Goal: Task Accomplishment & Management: Use online tool/utility

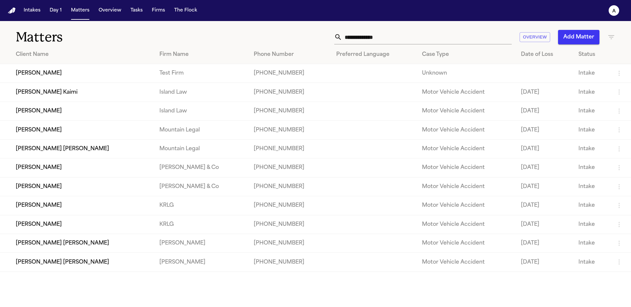
click at [45, 70] on td "[PERSON_NAME]" at bounding box center [77, 73] width 154 height 19
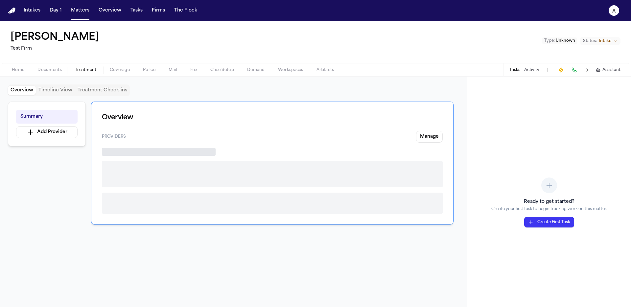
click at [86, 67] on span "Treatment" at bounding box center [86, 69] width 22 height 5
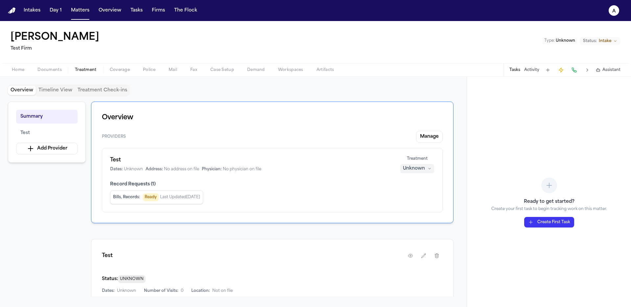
scroll to position [124, 0]
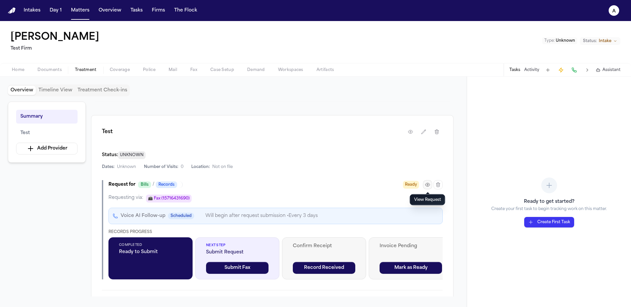
click at [426, 185] on icon "button" at bounding box center [427, 184] width 5 height 5
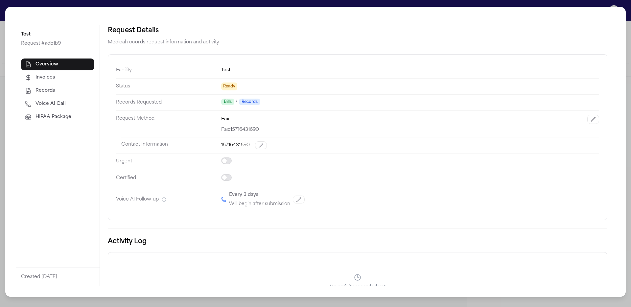
click at [49, 116] on span "HIPAA Package" at bounding box center [54, 117] width 36 height 7
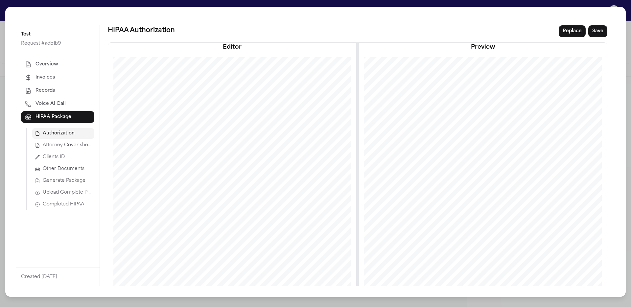
click at [76, 142] on button "Attorney Cover sheet" at bounding box center [63, 145] width 62 height 11
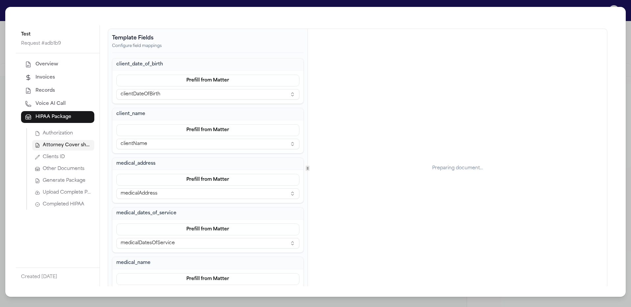
scroll to position [0, 0]
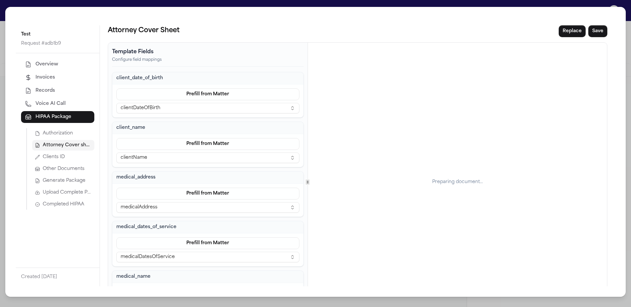
click at [67, 132] on span "Authorization" at bounding box center [58, 133] width 30 height 7
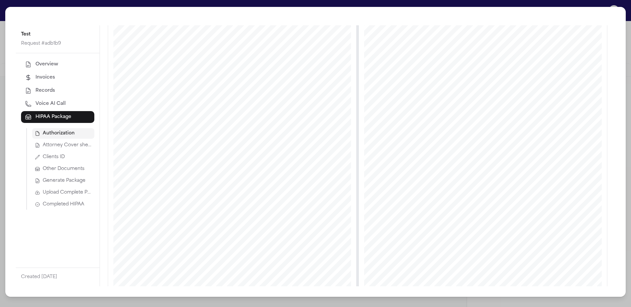
scroll to position [106, 0]
click at [80, 143] on span "Attorney Cover sheet" at bounding box center [67, 145] width 49 height 7
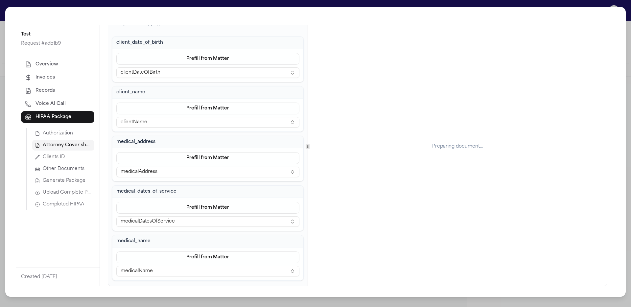
scroll to position [0, 0]
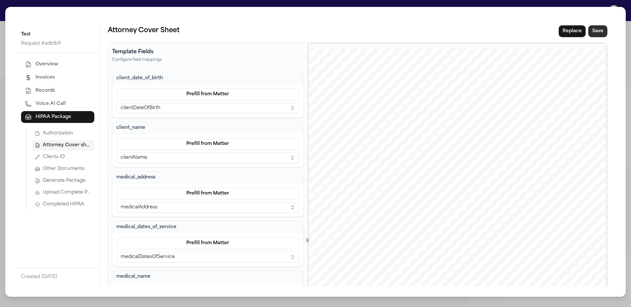
click at [599, 34] on button "Save" at bounding box center [597, 31] width 19 height 12
click at [62, 178] on span "Generate Package" at bounding box center [64, 181] width 43 height 7
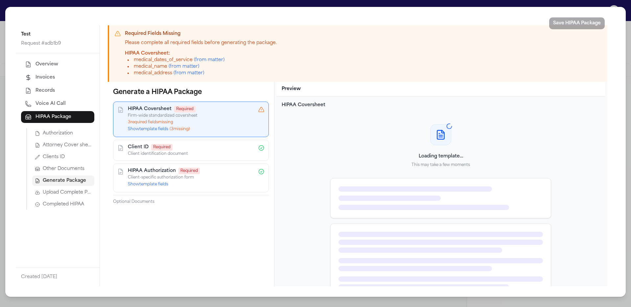
click at [165, 129] on button "Show template fields ( 3 missing)" at bounding box center [159, 129] width 62 height 5
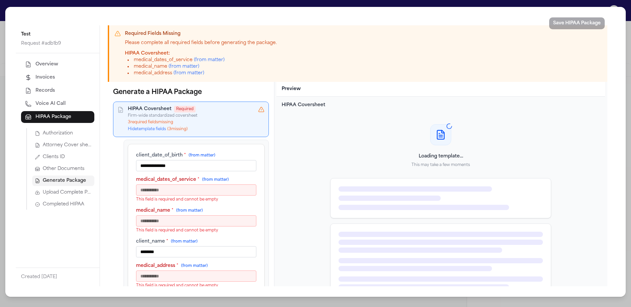
click at [209, 195] on input "medical_dates_of_service * (from matter)" at bounding box center [196, 189] width 120 height 11
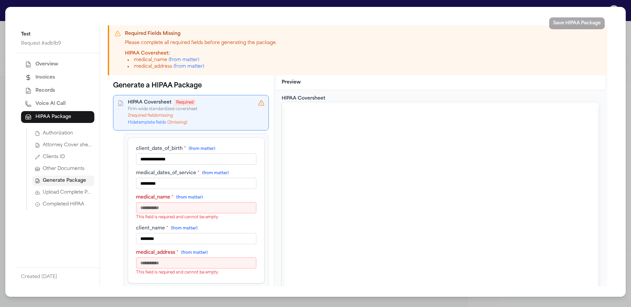
type input "*********"
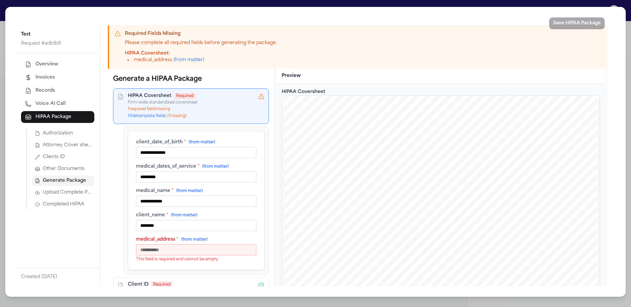
type input "**********"
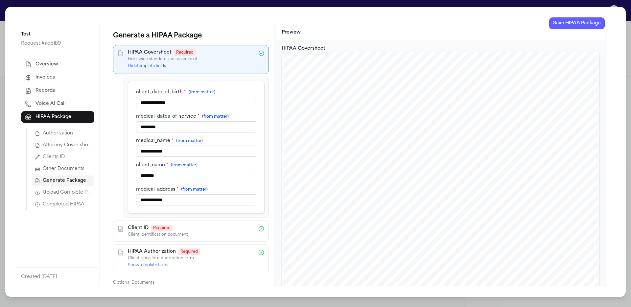
type input "**********"
click at [125, 206] on div "**********" at bounding box center [196, 147] width 145 height 141
click at [579, 24] on button "Save HIPAA Package" at bounding box center [577, 23] width 56 height 12
click at [76, 202] on span "Completed HIPAA" at bounding box center [63, 204] width 41 height 7
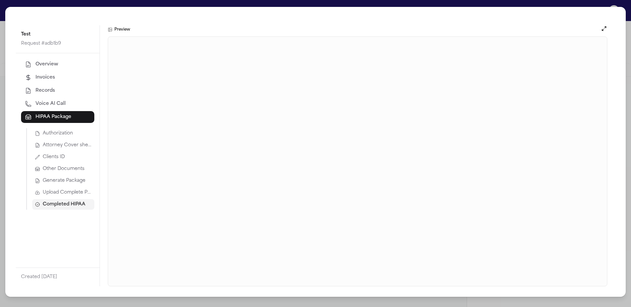
click at [71, 196] on span "Upload Complete Package" at bounding box center [67, 192] width 49 height 7
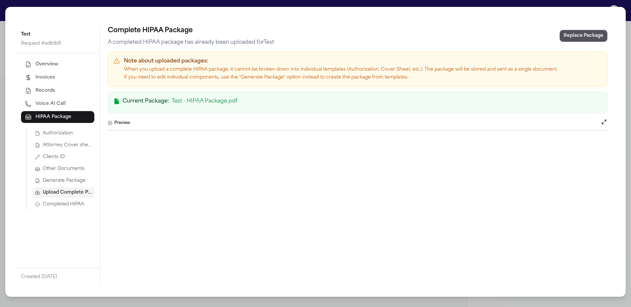
click at [78, 200] on button "Completed HIPAA" at bounding box center [63, 204] width 62 height 11
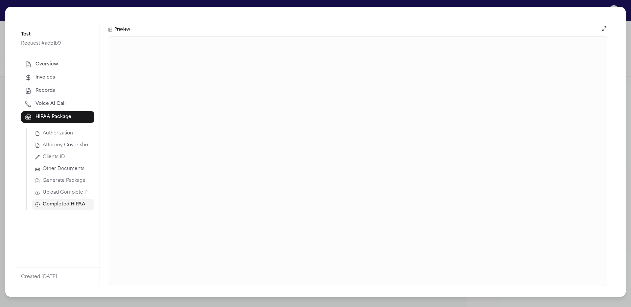
click at [78, 189] on span "Upload Complete Package" at bounding box center [67, 192] width 49 height 7
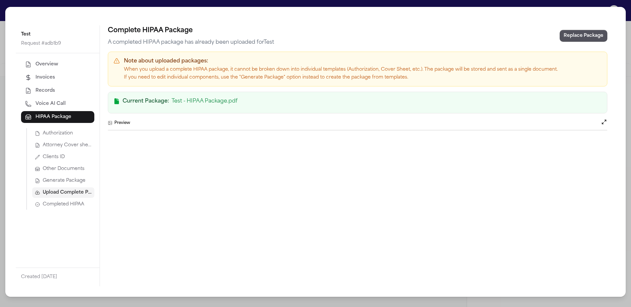
click at [78, 203] on span "Completed HIPAA" at bounding box center [63, 204] width 41 height 7
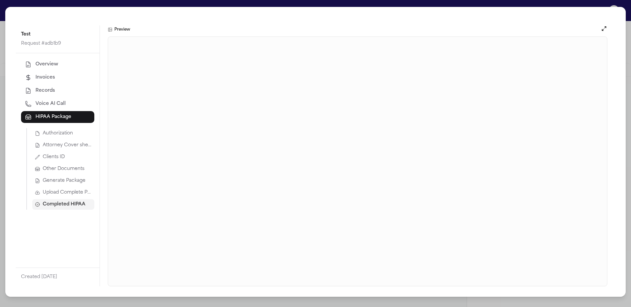
click at [71, 192] on span "Upload Complete Package" at bounding box center [67, 192] width 49 height 7
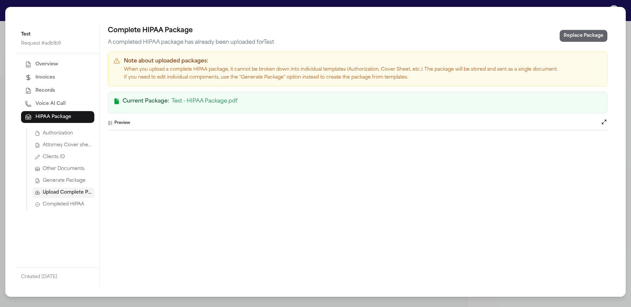
click at [582, 39] on button "Replace Package" at bounding box center [584, 36] width 48 height 12
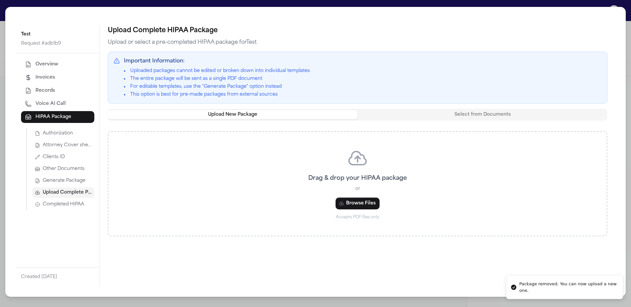
click at [60, 175] on div "Authorization Attorney Cover sheet Clients ID Other Documents Generate Package …" at bounding box center [60, 169] width 68 height 82
click at [65, 179] on span "Generate Package" at bounding box center [64, 181] width 43 height 7
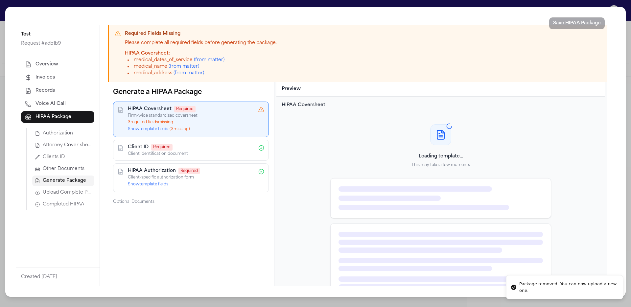
click at [155, 128] on button "Show template fields ( 3 missing)" at bounding box center [159, 129] width 62 height 5
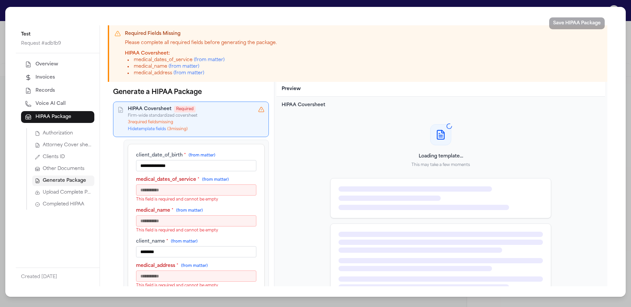
click at [202, 191] on input "medical_dates_of_service * (from matter)" at bounding box center [196, 189] width 120 height 11
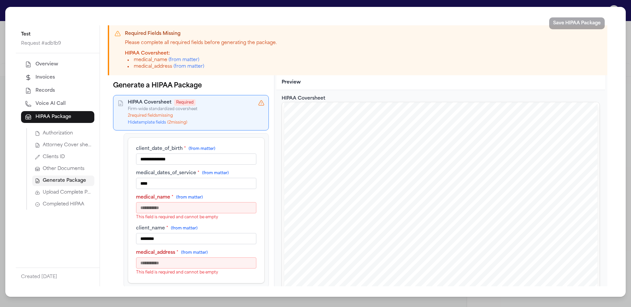
type input "****"
drag, startPoint x: 198, startPoint y: 209, endPoint x: 199, endPoint y: 216, distance: 6.9
click at [198, 209] on input "medical_name * (from matter)" at bounding box center [196, 207] width 120 height 11
paste input "****"
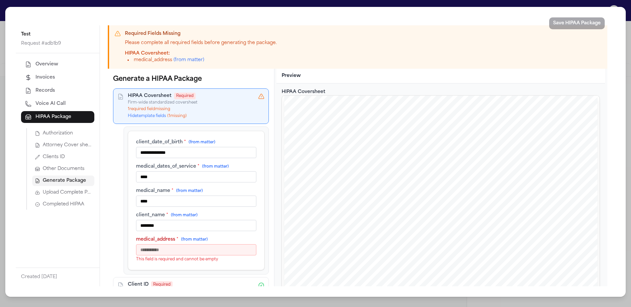
type input "****"
click at [211, 252] on input "medical_address * (from matter)" at bounding box center [196, 249] width 120 height 11
paste input "****"
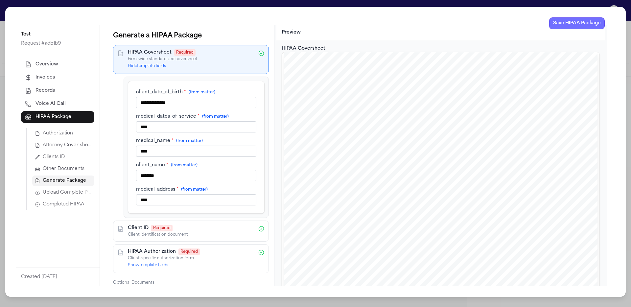
type input "****"
click at [563, 27] on button "Save HIPAA Package" at bounding box center [577, 23] width 56 height 12
click at [74, 207] on span "Completed HIPAA" at bounding box center [63, 204] width 41 height 7
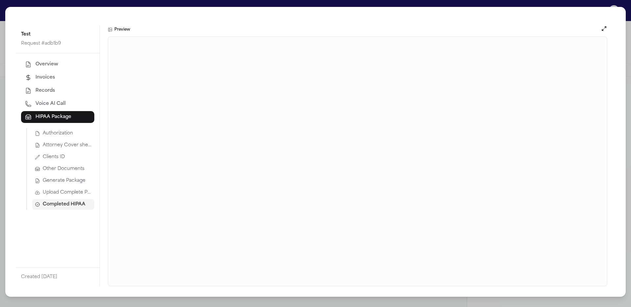
click at [67, 179] on span "Generate Package" at bounding box center [64, 181] width 43 height 7
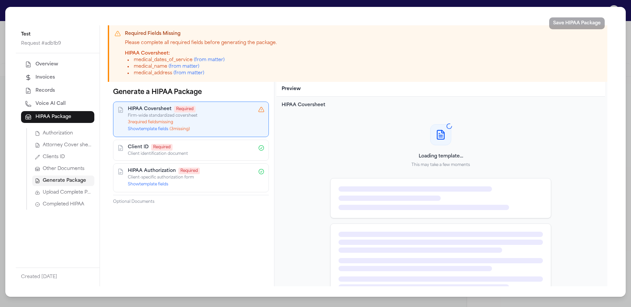
click at [139, 127] on button "Show template fields ( 3 missing)" at bounding box center [159, 129] width 62 height 5
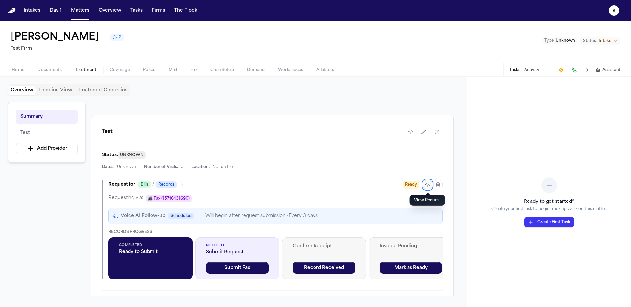
click at [430, 184] on button "button" at bounding box center [427, 184] width 9 height 9
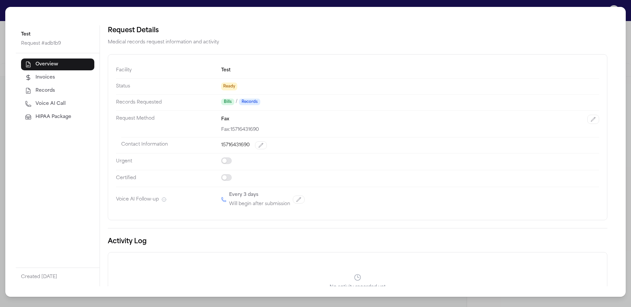
drag, startPoint x: 33, startPoint y: 116, endPoint x: 40, endPoint y: 119, distance: 8.0
click at [33, 116] on button "HIPAA Package" at bounding box center [57, 117] width 73 height 12
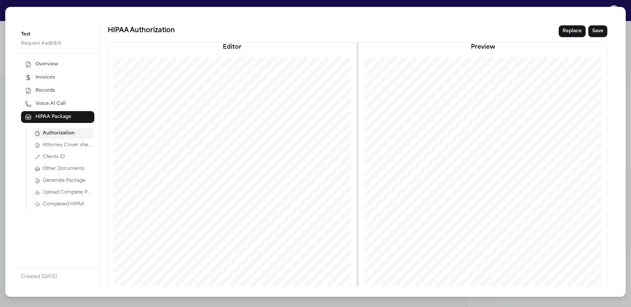
click at [68, 179] on span "Generate Package" at bounding box center [64, 181] width 43 height 7
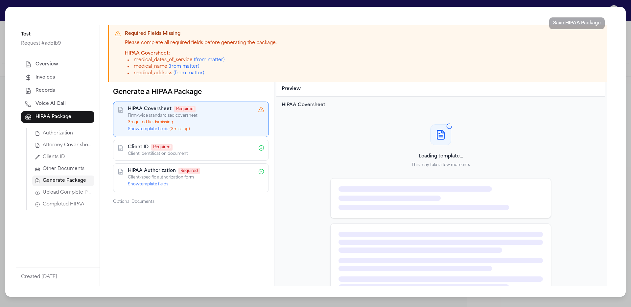
click at [155, 126] on div "HIPAA Coversheet Required Firm-wide standardized coversheet 3 required field s …" at bounding box center [191, 119] width 126 height 27
click at [157, 128] on button "Show template fields ( 3 missing)" at bounding box center [159, 129] width 62 height 5
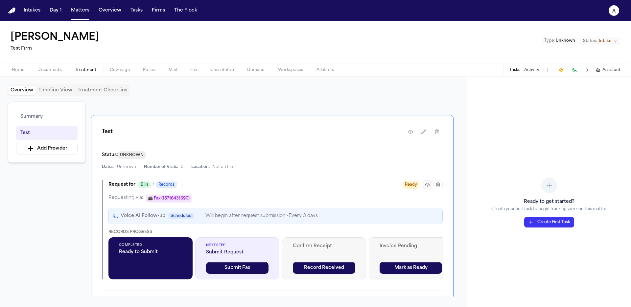
click at [423, 186] on button "button" at bounding box center [427, 184] width 9 height 9
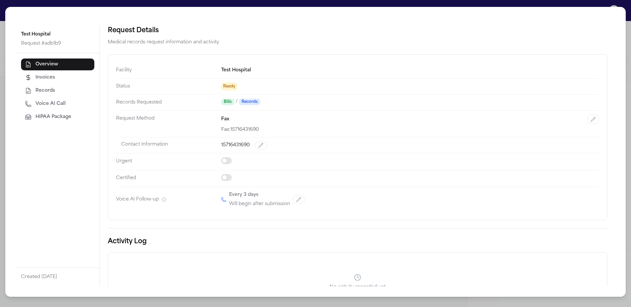
click at [32, 114] on button "HIPAA Package" at bounding box center [57, 117] width 73 height 12
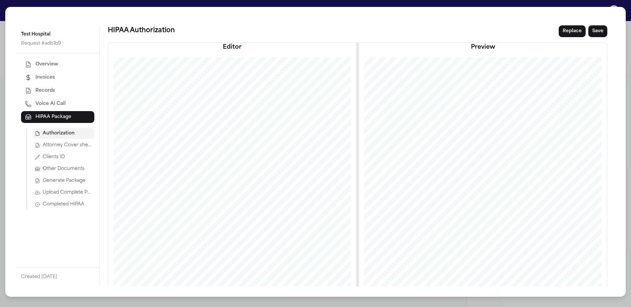
click at [73, 178] on span "Generate Package" at bounding box center [64, 181] width 43 height 7
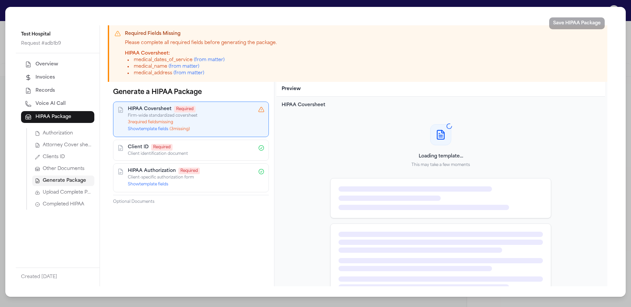
click at [152, 129] on button "Show template fields ( 3 missing)" at bounding box center [159, 129] width 62 height 5
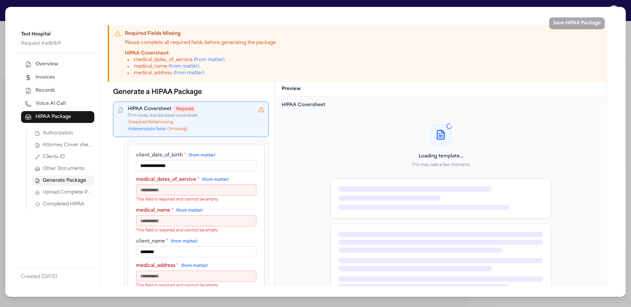
click at [190, 189] on input "medical_dates_of_service * (from matter)" at bounding box center [196, 189] width 120 height 11
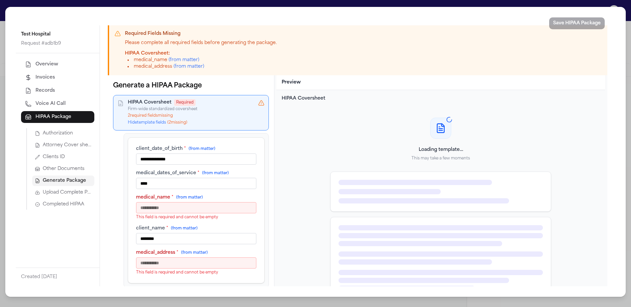
type input "****"
click at [197, 213] on input "medical_name * (from matter)" at bounding box center [196, 207] width 120 height 11
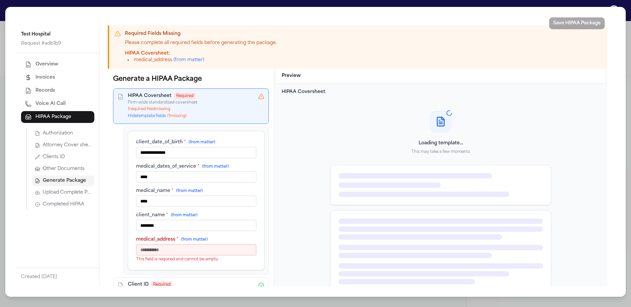
type input "****"
click at [201, 254] on input "medical_address * (from matter)" at bounding box center [196, 249] width 120 height 11
click at [202, 252] on input "medical_address * (from matter)" at bounding box center [196, 249] width 120 height 11
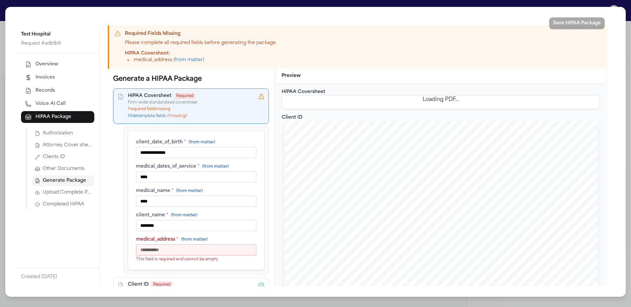
click at [202, 251] on input "medical_address * (from matter)" at bounding box center [196, 249] width 120 height 11
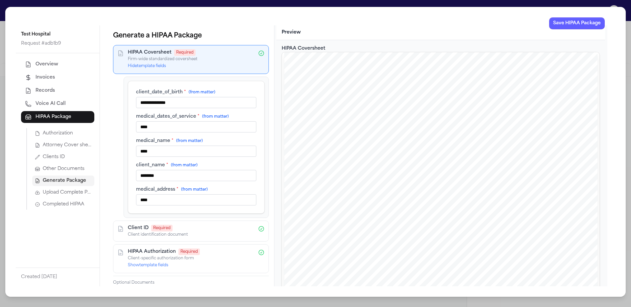
type input "****"
click at [382, 32] on h3 "Preview" at bounding box center [441, 32] width 318 height 7
click at [555, 28] on button "Save HIPAA Package" at bounding box center [577, 23] width 56 height 12
click at [60, 202] on span "Completed HIPAA" at bounding box center [63, 204] width 41 height 7
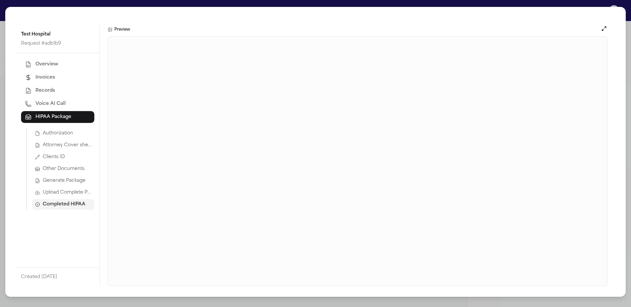
click at [57, 195] on span "Upload Complete Package" at bounding box center [67, 192] width 49 height 7
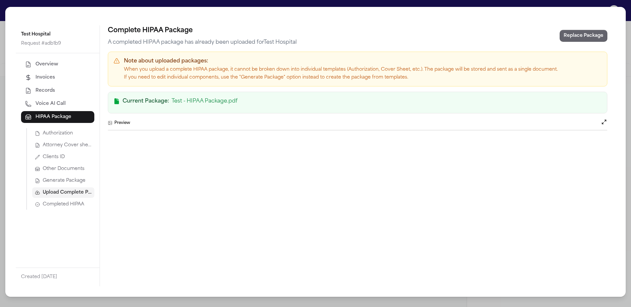
click at [593, 36] on button "Replace Package" at bounding box center [584, 36] width 48 height 12
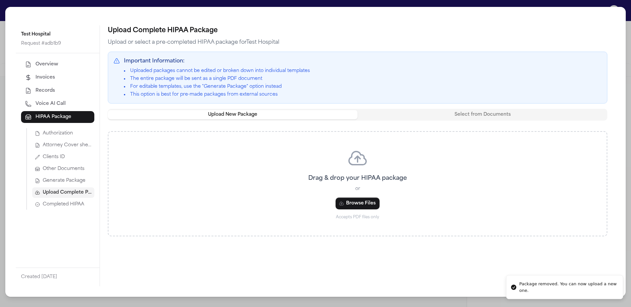
click at [56, 183] on span "Generate Package" at bounding box center [64, 181] width 43 height 7
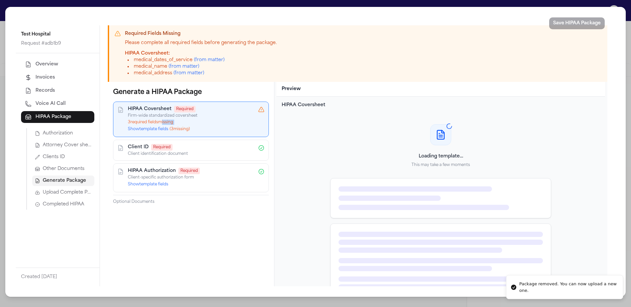
click at [160, 126] on div "HIPAA Coversheet Required Firm-wide standardized coversheet 3 required field s …" at bounding box center [191, 119] width 126 height 27
click at [160, 131] on button "Show template fields ( 3 missing)" at bounding box center [159, 129] width 62 height 5
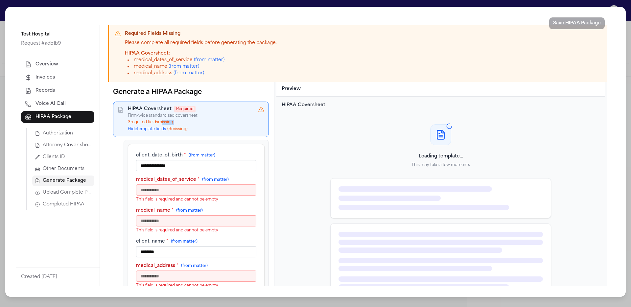
click at [203, 191] on input "medical_dates_of_service * (from matter)" at bounding box center [196, 189] width 120 height 11
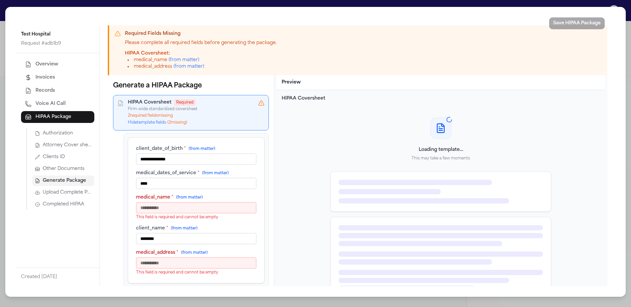
type input "****"
click at [201, 206] on input "medical_name * (from matter)" at bounding box center [196, 207] width 120 height 11
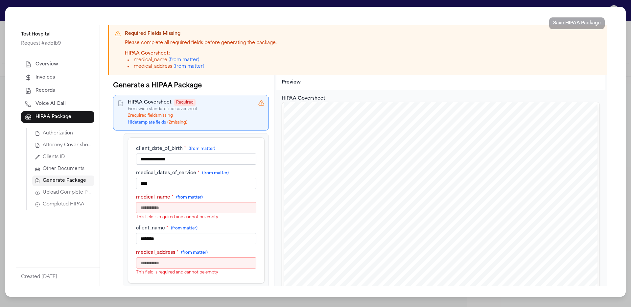
click at [210, 211] on input "medical_name * (from matter)" at bounding box center [196, 207] width 120 height 11
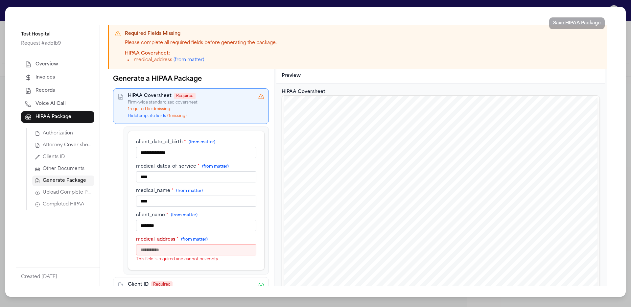
type input "****"
click at [200, 253] on input "medical_address * (from matter)" at bounding box center [196, 249] width 120 height 11
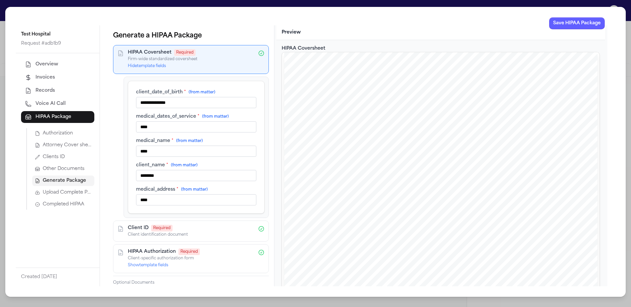
type input "****"
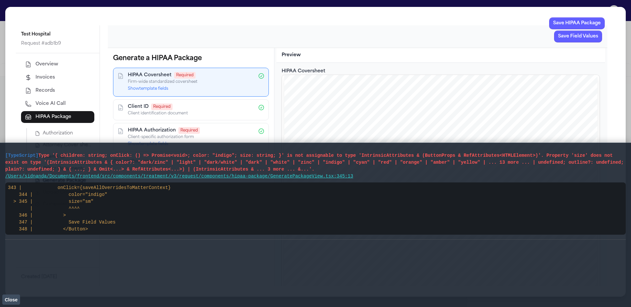
drag, startPoint x: 374, startPoint y: 181, endPoint x: 1, endPoint y: 153, distance: 373.9
click at [1, 153] on main "[TypeScript] Type '{ children: string; onClick: () => Promise<void>; color: "in…" at bounding box center [315, 225] width 631 height 164
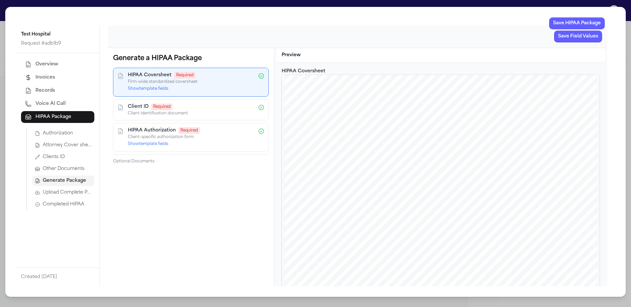
click at [151, 91] on button "Show template fields" at bounding box center [148, 88] width 40 height 5
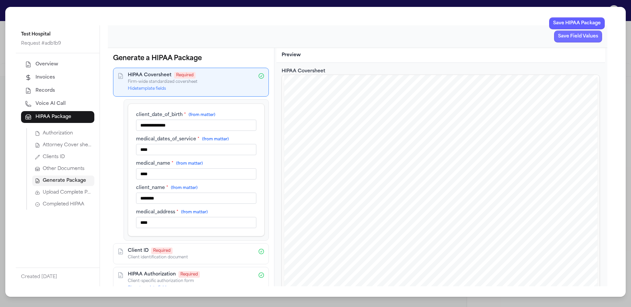
click at [569, 36] on button "Save Field Values" at bounding box center [578, 37] width 48 height 12
click at [583, 22] on button "Save HIPAA Package" at bounding box center [577, 23] width 56 height 12
click at [66, 204] on span "Completed HIPAA" at bounding box center [63, 204] width 41 height 7
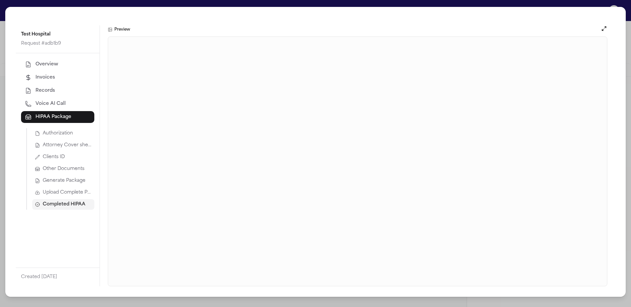
click at [52, 178] on span "Generate Package" at bounding box center [64, 181] width 43 height 7
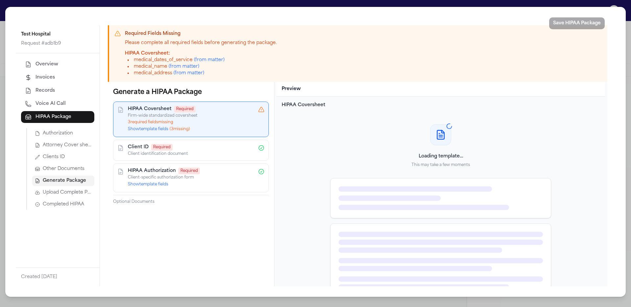
click at [154, 129] on button "Show template fields ( 3 missing)" at bounding box center [159, 129] width 62 height 5
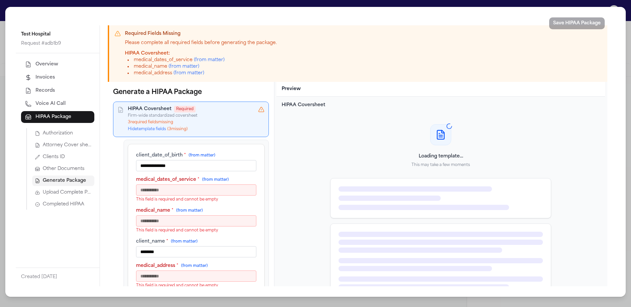
click at [194, 189] on input "medical_dates_of_service * (from matter)" at bounding box center [196, 189] width 120 height 11
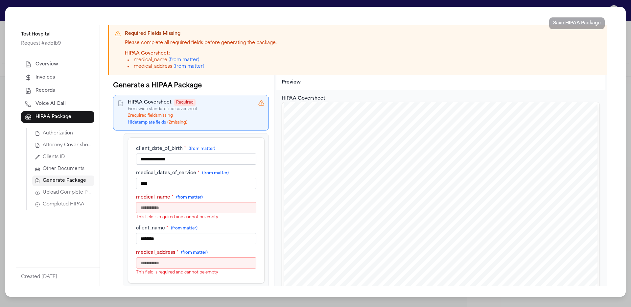
type input "****"
click at [246, 209] on input "medical_name * (from matter)" at bounding box center [196, 207] width 120 height 11
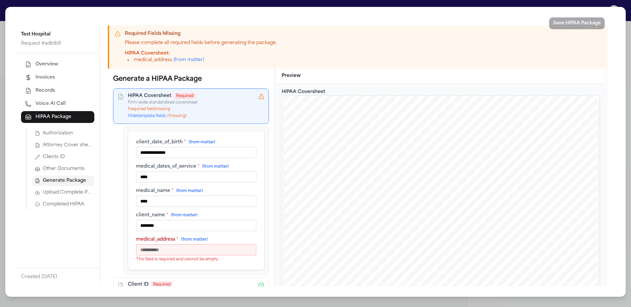
type input "****"
click at [211, 249] on input "medical_address * (from matter)" at bounding box center [196, 249] width 120 height 11
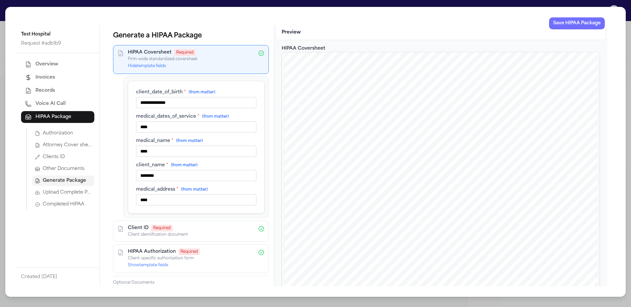
type input "****"
click at [577, 25] on button "Save HIPAA Package" at bounding box center [577, 23] width 56 height 12
click at [71, 204] on span "Completed HIPAA" at bounding box center [63, 204] width 41 height 7
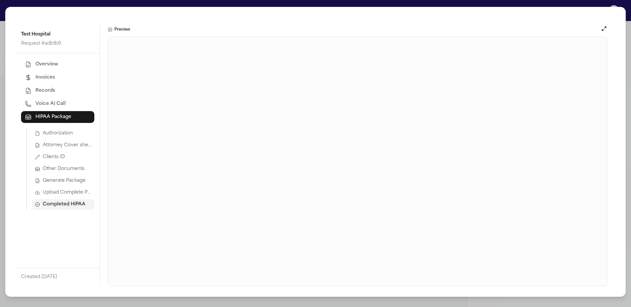
drag, startPoint x: 68, startPoint y: 193, endPoint x: 73, endPoint y: 193, distance: 4.9
click at [68, 193] on span "Upload Complete Package" at bounding box center [67, 192] width 49 height 7
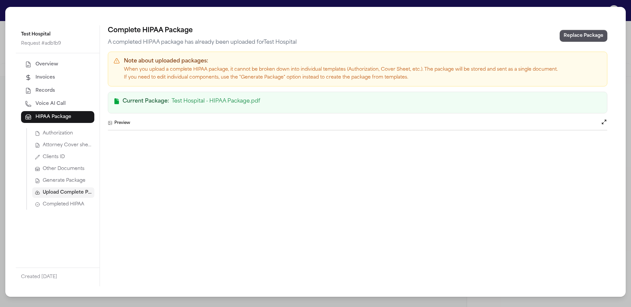
click at [577, 31] on button "Replace Package" at bounding box center [584, 36] width 48 height 12
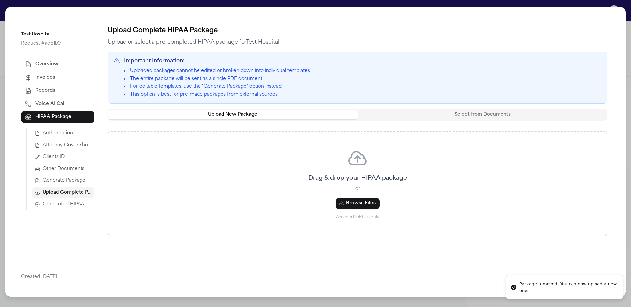
drag, startPoint x: 66, startPoint y: 181, endPoint x: 69, endPoint y: 180, distance: 3.8
click at [65, 181] on span "Generate Package" at bounding box center [64, 181] width 43 height 7
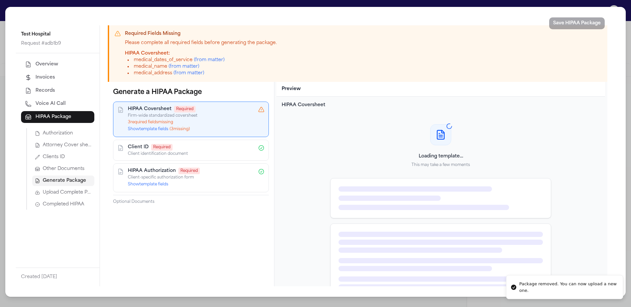
click at [152, 129] on button "Show template fields ( 3 missing)" at bounding box center [159, 129] width 62 height 5
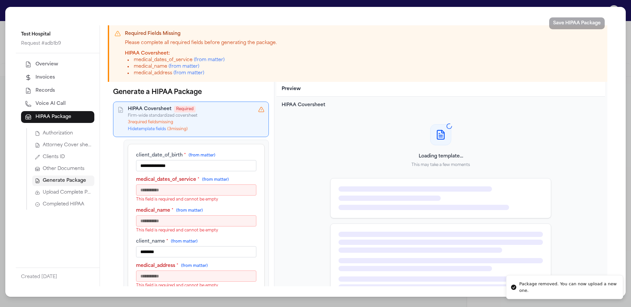
click at [183, 193] on input "medical_dates_of_service * (from matter)" at bounding box center [196, 189] width 120 height 11
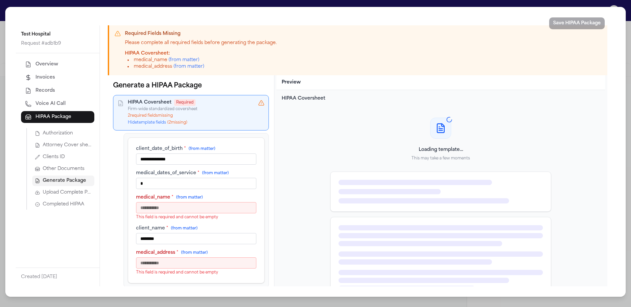
type input "*"
click at [178, 211] on input "medical_name * (from matter)" at bounding box center [196, 207] width 120 height 11
click at [182, 206] on input "medical_name * (from matter)" at bounding box center [196, 207] width 120 height 11
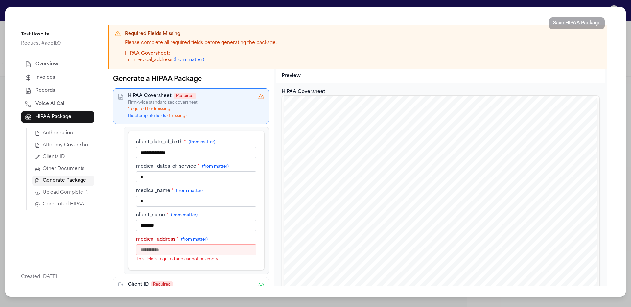
type input "*"
click at [178, 252] on input "medical_address * (from matter)" at bounding box center [196, 249] width 120 height 11
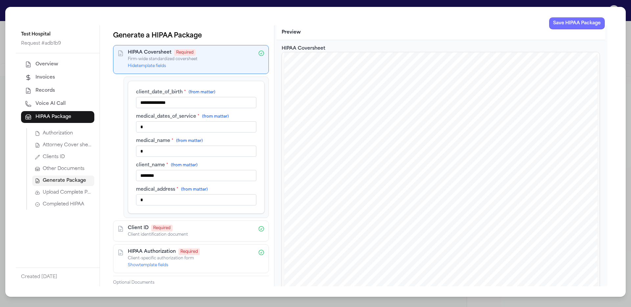
type input "*"
click at [565, 23] on button "Save HIPAA Package" at bounding box center [577, 23] width 56 height 12
click at [73, 204] on span "Completed HIPAA" at bounding box center [63, 204] width 41 height 7
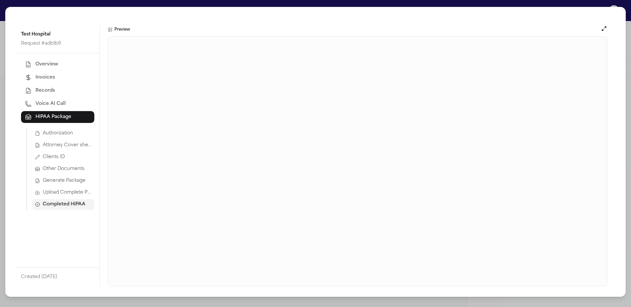
click at [81, 184] on span "Generate Package" at bounding box center [64, 181] width 43 height 7
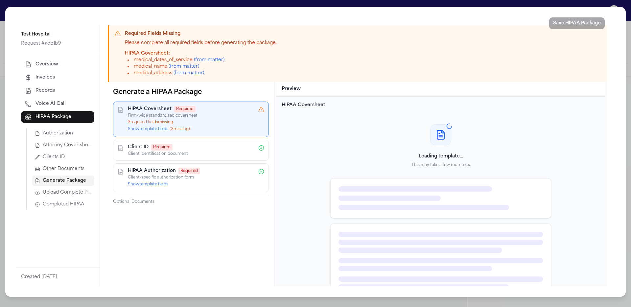
click at [164, 131] on button "Show template fields ( 3 missing)" at bounding box center [159, 129] width 62 height 5
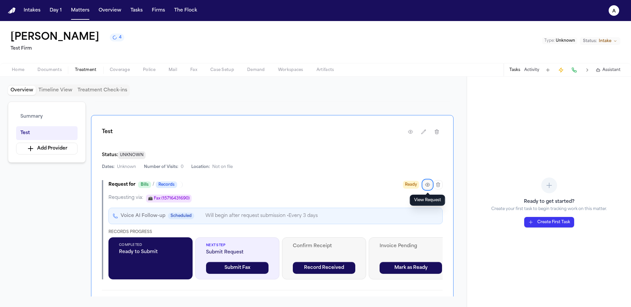
click at [430, 186] on icon "button" at bounding box center [427, 184] width 4 height 3
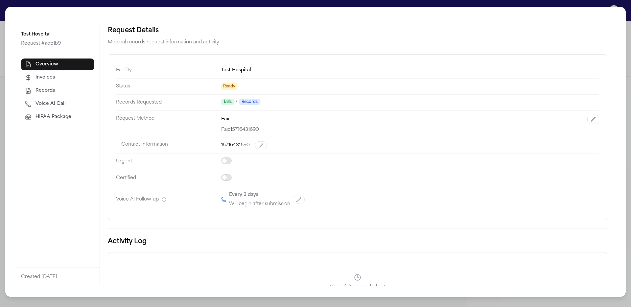
click at [61, 117] on span "HIPAA Package" at bounding box center [54, 117] width 36 height 7
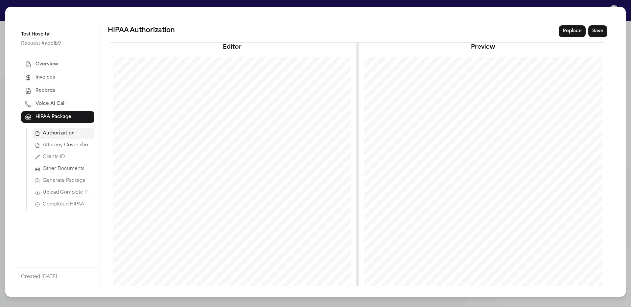
click at [80, 181] on span "Generate Package" at bounding box center [64, 181] width 43 height 7
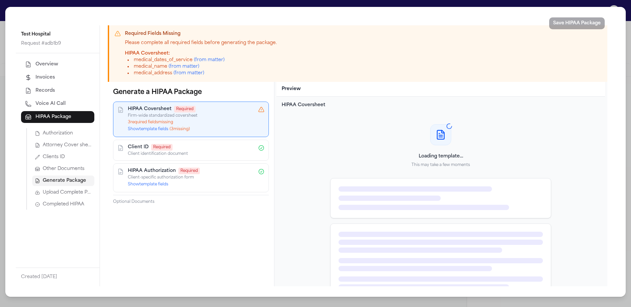
click at [159, 131] on button "Show template fields ( 3 missing)" at bounding box center [159, 129] width 62 height 5
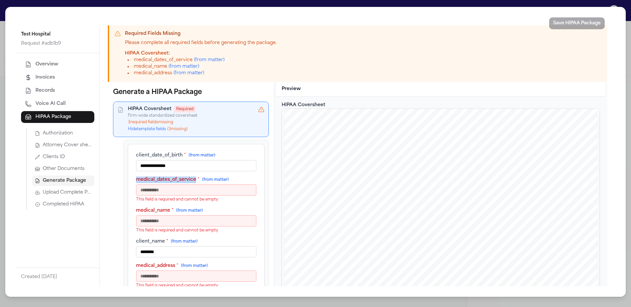
drag, startPoint x: 194, startPoint y: 179, endPoint x: 128, endPoint y: 179, distance: 65.7
click at [128, 179] on div "**********" at bounding box center [196, 220] width 137 height 153
copy label "medical_dates_of_service"
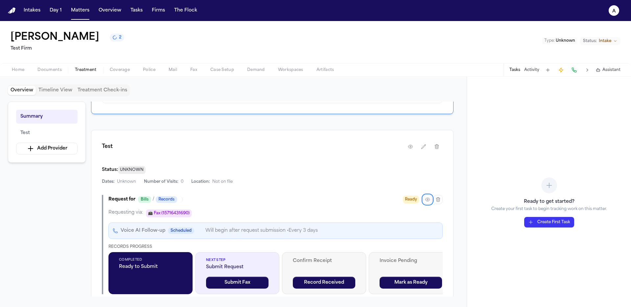
scroll to position [123, 0]
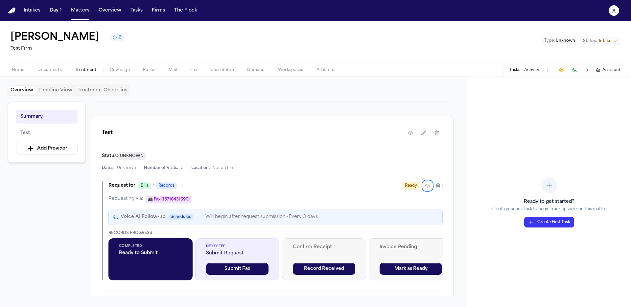
click at [124, 172] on div "Test Status: UNKNOWN Dates: Unknown Number of Visits: 0 Location: Not on file R…" at bounding box center [272, 220] width 363 height 209
click at [126, 170] on span "Unknown" at bounding box center [126, 167] width 19 height 5
click at [429, 189] on button "button" at bounding box center [427, 185] width 9 height 9
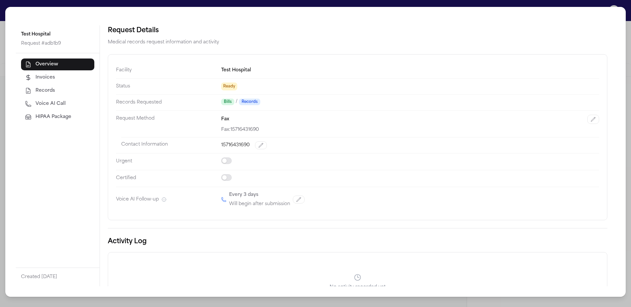
click at [35, 113] on button "HIPAA Package" at bounding box center [57, 117] width 73 height 12
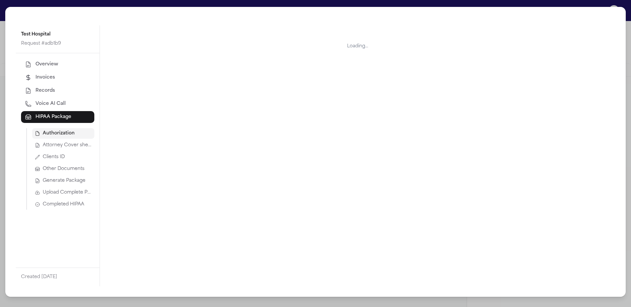
click at [75, 181] on span "Generate Package" at bounding box center [64, 181] width 43 height 7
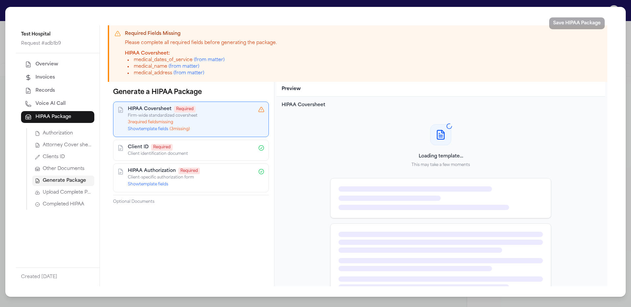
click at [155, 133] on div "HIPAA Coversheet Required Firm-wide standardized coversheet 3 required field s …" at bounding box center [191, 120] width 156 height 36
click at [156, 132] on button "Show template fields ( 3 missing)" at bounding box center [159, 129] width 62 height 5
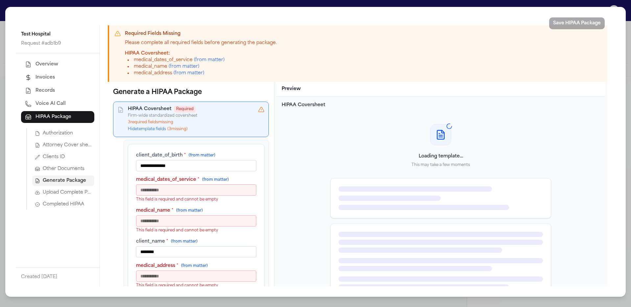
click at [180, 188] on input "medical_dates_of_service * (from matter)" at bounding box center [196, 189] width 120 height 11
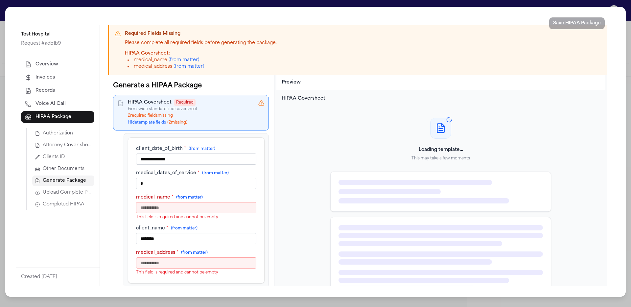
type input "*"
click at [181, 209] on input "medical_name * (from matter)" at bounding box center [196, 207] width 120 height 11
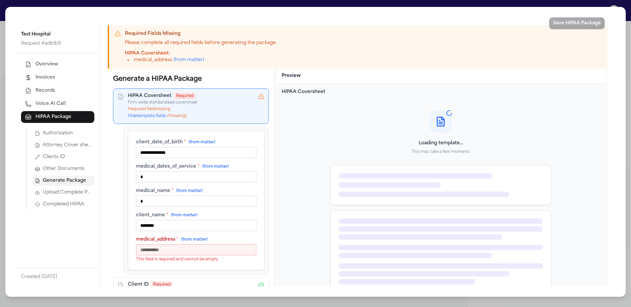
type input "*"
click at [183, 252] on input "medical_address * (from matter)" at bounding box center [196, 249] width 120 height 11
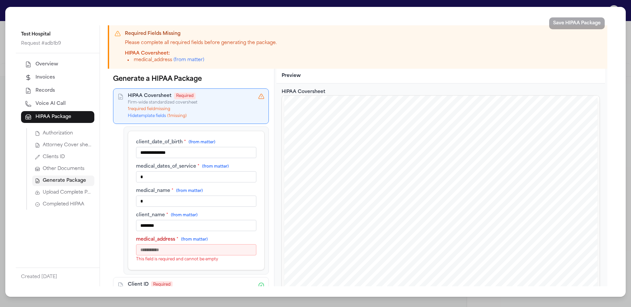
click at [207, 246] on input "medical_address * (from matter)" at bounding box center [196, 249] width 120 height 11
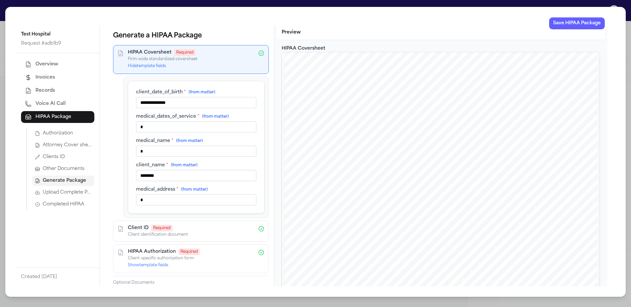
type input "*"
click at [237, 185] on div "**********" at bounding box center [196, 147] width 120 height 116
click at [229, 204] on input "*" at bounding box center [196, 199] width 120 height 11
click at [419, 163] on div "www.FallLaw.com Offices Farmington Hills Grand Rapids July 31 , 2025 SENT FIRST…" at bounding box center [440, 254] width 313 height 405
click at [602, 24] on button "Save HIPAA Package" at bounding box center [577, 23] width 56 height 12
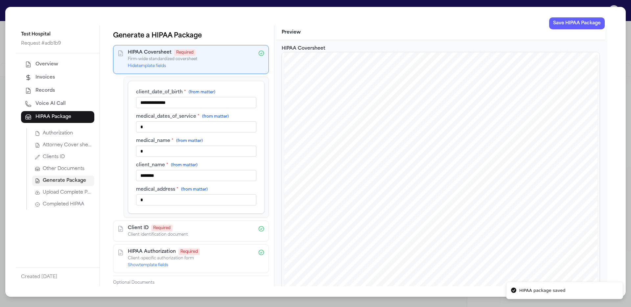
click at [63, 205] on span "Completed HIPAA" at bounding box center [63, 204] width 41 height 7
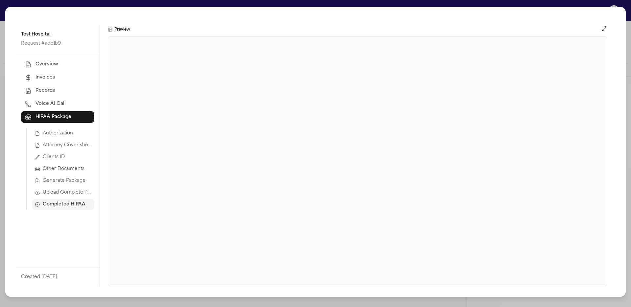
click at [76, 179] on span "Generate Package" at bounding box center [64, 181] width 43 height 7
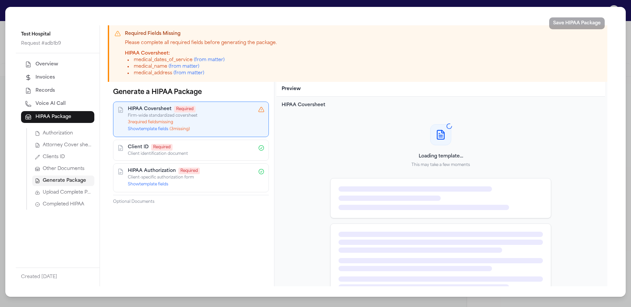
click at [155, 127] on button "Show template fields ( 3 missing)" at bounding box center [159, 129] width 62 height 5
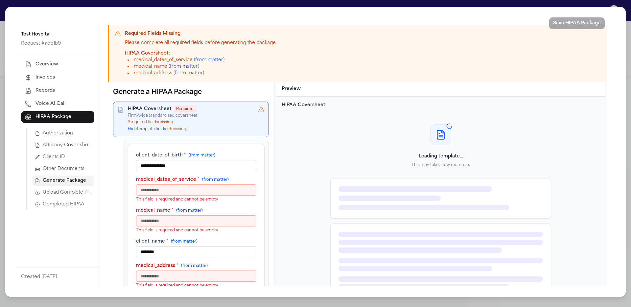
click at [197, 193] on input "medical_dates_of_service * (from matter)" at bounding box center [196, 189] width 120 height 11
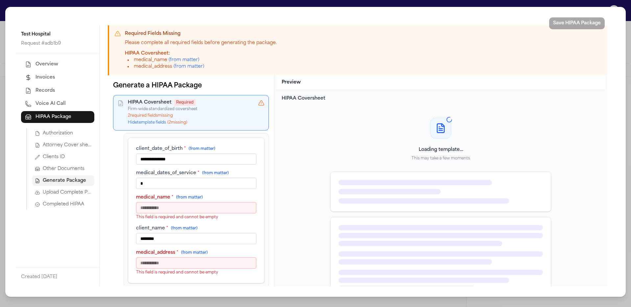
type input "*"
click at [203, 211] on input "medical_name * (from matter)" at bounding box center [196, 207] width 120 height 11
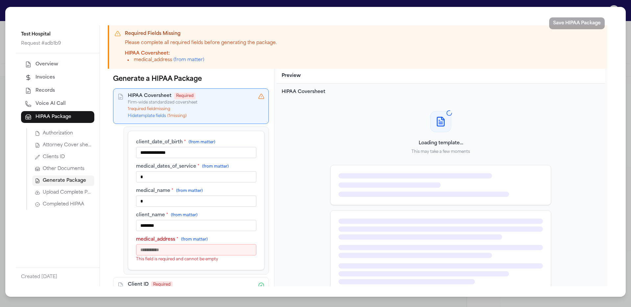
type input "*"
click at [218, 253] on input "medical_address * (from matter)" at bounding box center [196, 249] width 120 height 11
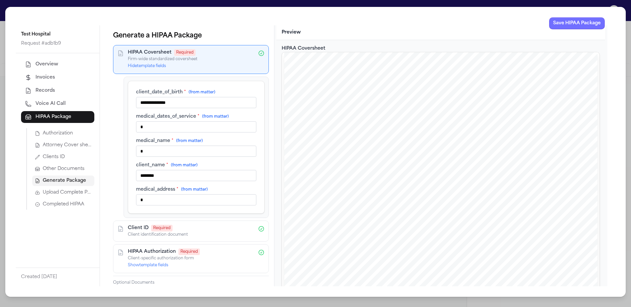
type input "*"
click at [568, 26] on button "Save HIPAA Package" at bounding box center [577, 23] width 56 height 12
click at [44, 205] on span "Completed HIPAA" at bounding box center [63, 204] width 41 height 7
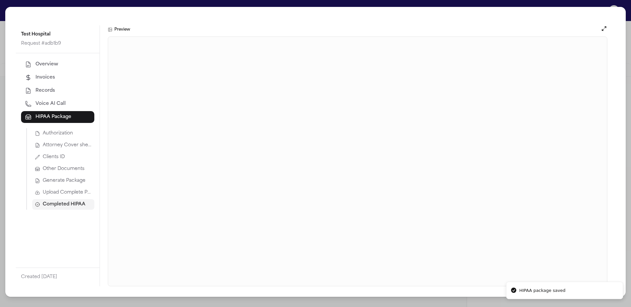
click at [59, 195] on span "Upload Complete Package" at bounding box center [67, 192] width 49 height 7
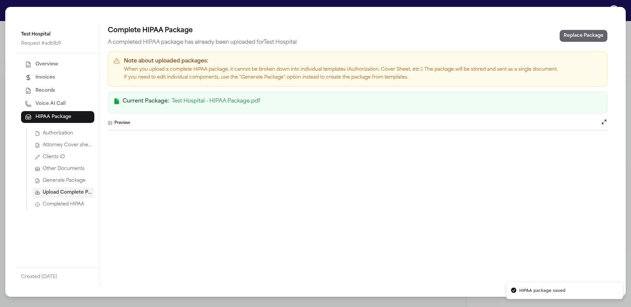
click at [578, 36] on button "Replace Package" at bounding box center [584, 36] width 48 height 12
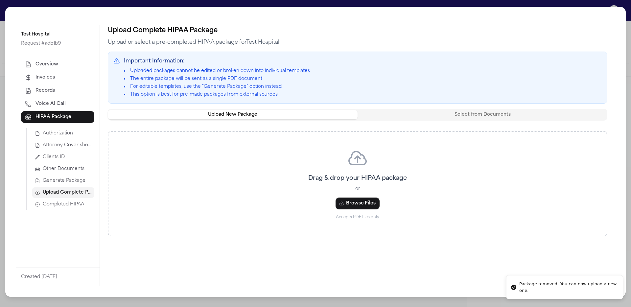
click at [72, 179] on span "Generate Package" at bounding box center [64, 181] width 43 height 7
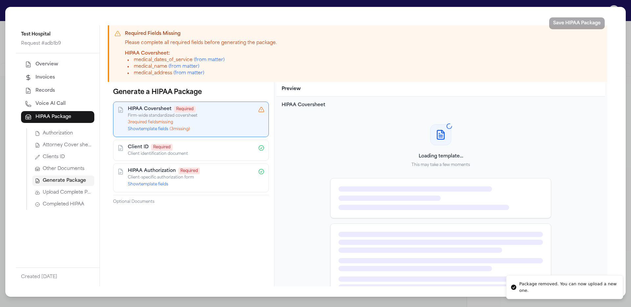
click at [144, 125] on div "HIPAA Coversheet Required Firm-wide standardized coversheet 3 required field s …" at bounding box center [191, 119] width 126 height 27
click at [162, 132] on div "HIPAA Coversheet Required Firm-wide standardized coversheet 3 required field s …" at bounding box center [191, 119] width 126 height 27
click at [164, 131] on button "Show template fields ( 3 missing)" at bounding box center [159, 129] width 62 height 5
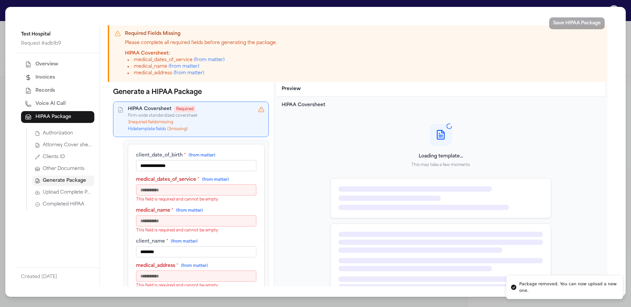
click at [175, 190] on input "medical_dates_of_service * (from matter)" at bounding box center [196, 189] width 120 height 11
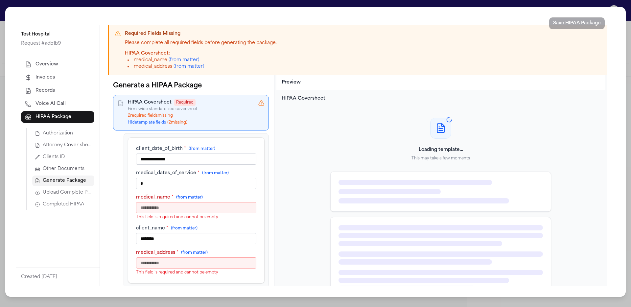
type input "*"
click at [188, 209] on input "medical_name * (from matter)" at bounding box center [196, 207] width 120 height 11
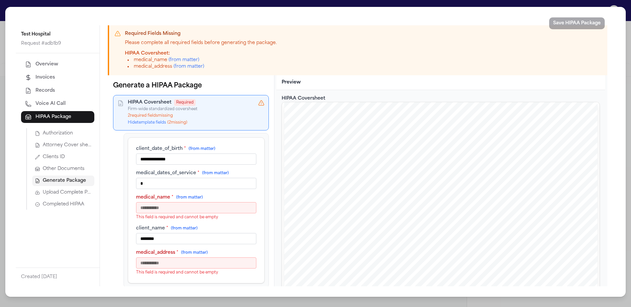
click at [198, 205] on input "medical_name * (from matter)" at bounding box center [196, 207] width 120 height 11
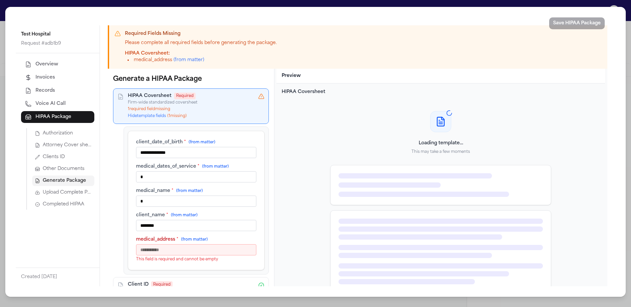
type input "*"
click at [203, 253] on input "medical_address * (from matter)" at bounding box center [196, 249] width 120 height 11
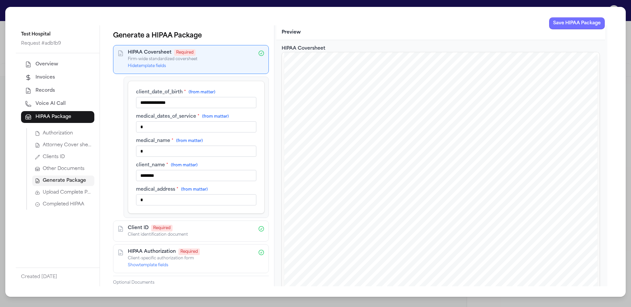
type input "*"
click at [572, 24] on button "Save HIPAA Package" at bounding box center [577, 23] width 56 height 12
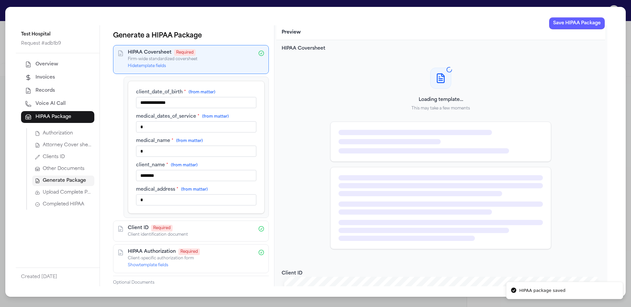
click at [51, 210] on div "Overview Invoices Records Voice AI Call HIPAA Package Authorization Attorney Co…" at bounding box center [58, 160] width 84 height 214
click at [61, 204] on span "Completed HIPAA" at bounding box center [63, 204] width 41 height 7
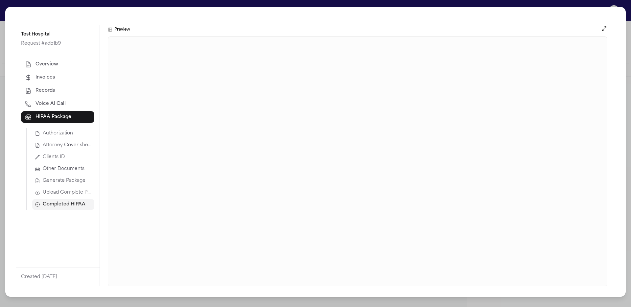
click at [553, 8] on div "Test Hospital Request # adb1b9 Overview Invoices Records Voice AI Call HIPAA Pa…" at bounding box center [315, 152] width 621 height 290
click at [557, 2] on div "Test Hospital Request # adb1b9 Overview Invoices Records Voice AI Call HIPAA Pa…" at bounding box center [315, 153] width 631 height 307
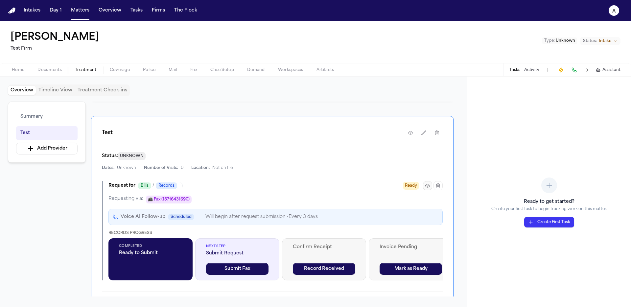
click at [427, 185] on icon "button" at bounding box center [427, 185] width 5 height 5
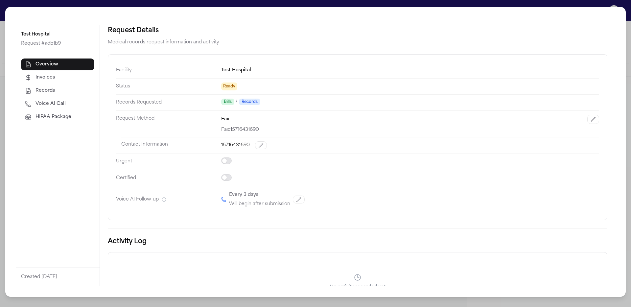
click at [52, 119] on span "HIPAA Package" at bounding box center [54, 117] width 36 height 7
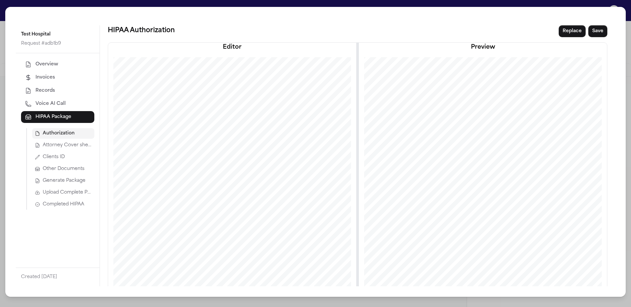
click at [82, 179] on span "Generate Package" at bounding box center [64, 181] width 43 height 7
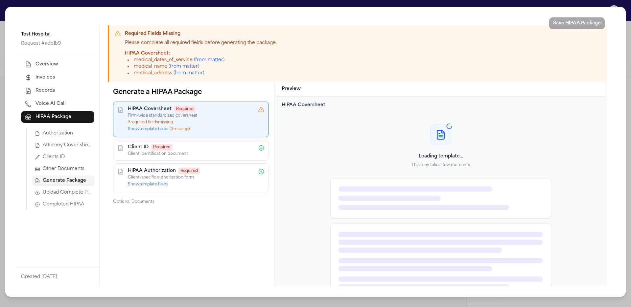
click at [152, 135] on div "HIPAA Coversheet Required Firm-wide standardized coversheet 3 required field s …" at bounding box center [191, 120] width 156 height 36
click at [155, 131] on button "Show template fields ( 3 missing)" at bounding box center [159, 129] width 62 height 5
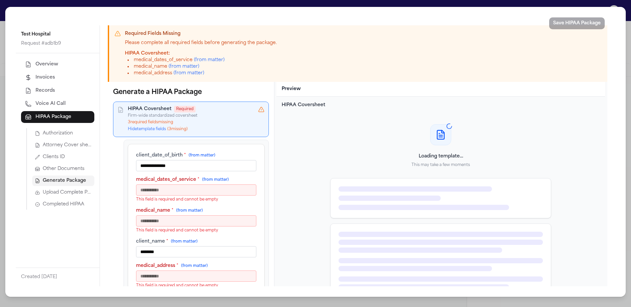
click at [174, 185] on input "medical_dates_of_service * (from matter)" at bounding box center [196, 189] width 120 height 11
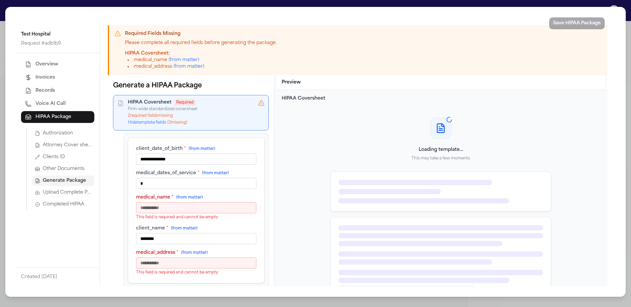
type input "*"
click at [182, 208] on input "medical_name * (from matter)" at bounding box center [196, 207] width 120 height 11
click at [187, 209] on input "medical_name * (from matter)" at bounding box center [196, 207] width 120 height 11
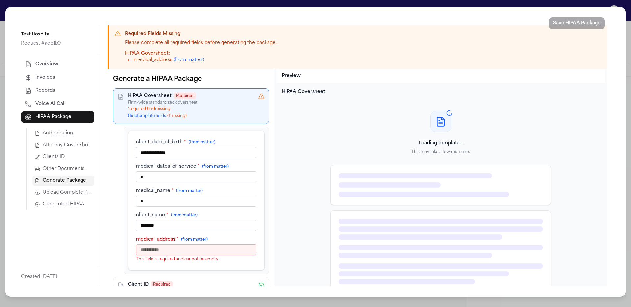
type input "*"
click at [187, 248] on input "medical_address * (from matter)" at bounding box center [196, 249] width 120 height 11
click at [187, 251] on input "medical_address * (from matter)" at bounding box center [196, 249] width 120 height 11
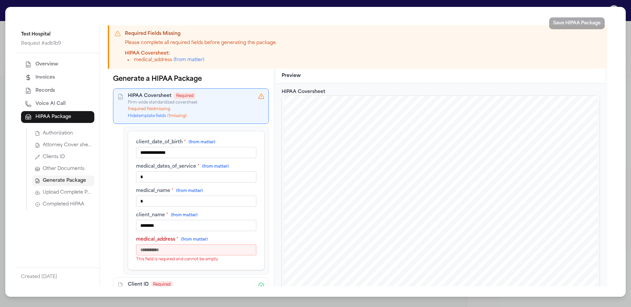
click at [188, 249] on input "medical_address * (from matter)" at bounding box center [196, 249] width 120 height 11
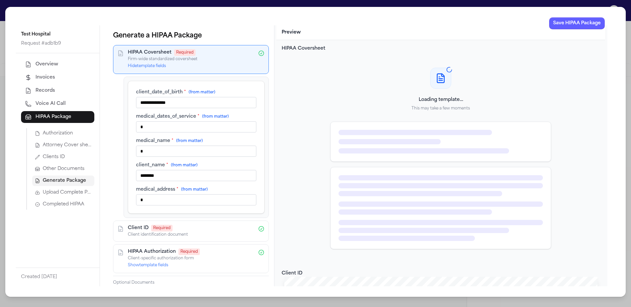
type input "*"
click at [264, 107] on div "**********" at bounding box center [196, 147] width 137 height 133
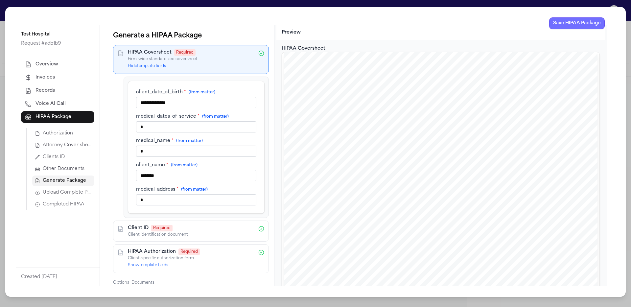
click at [574, 22] on button "Save HIPAA Package" at bounding box center [577, 23] width 56 height 12
click at [63, 208] on button "Completed HIPAA" at bounding box center [63, 204] width 62 height 11
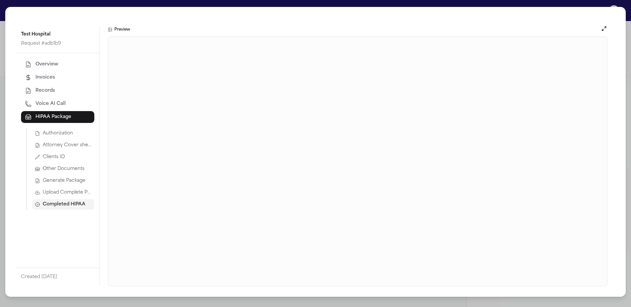
click at [75, 182] on span "Generate Package" at bounding box center [64, 181] width 43 height 7
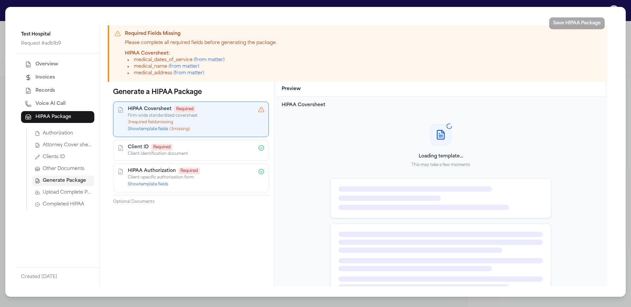
click at [78, 191] on span "Upload Complete Package" at bounding box center [67, 192] width 49 height 7
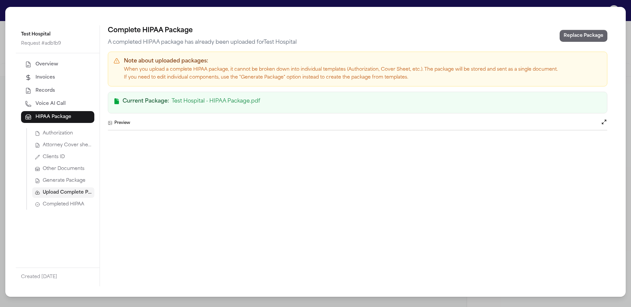
click at [589, 39] on button "Replace Package" at bounding box center [584, 36] width 48 height 12
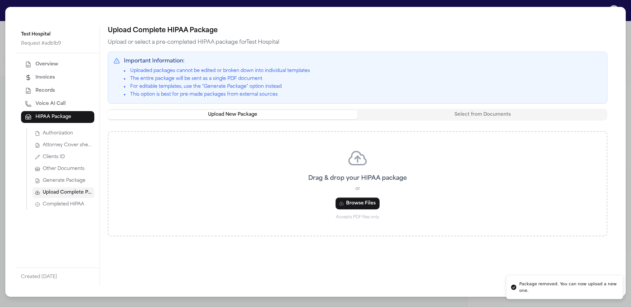
click at [51, 183] on span "Generate Package" at bounding box center [64, 181] width 43 height 7
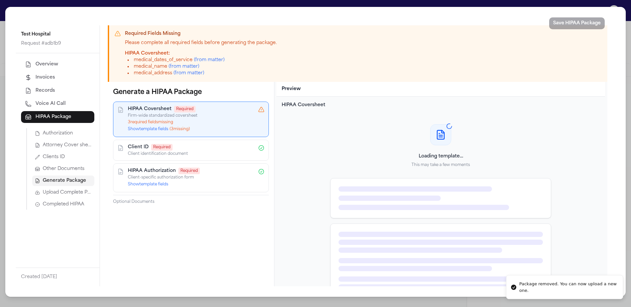
click at [159, 131] on button "Show template fields ( 3 missing)" at bounding box center [159, 129] width 62 height 5
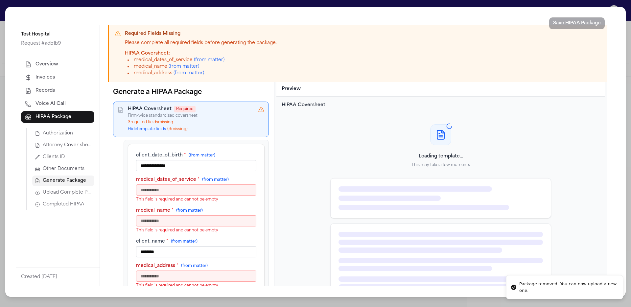
click at [193, 189] on input "medical_dates_of_service * (from matter)" at bounding box center [196, 189] width 120 height 11
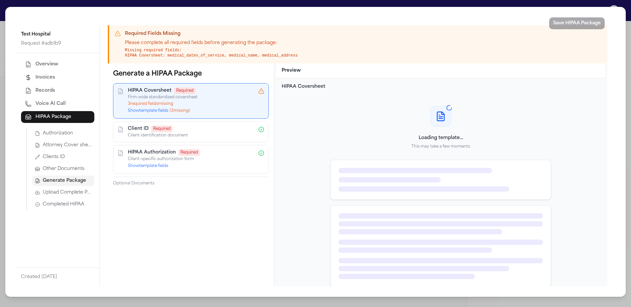
click at [143, 113] on button "Show template fields ( 3 missing)" at bounding box center [159, 110] width 62 height 5
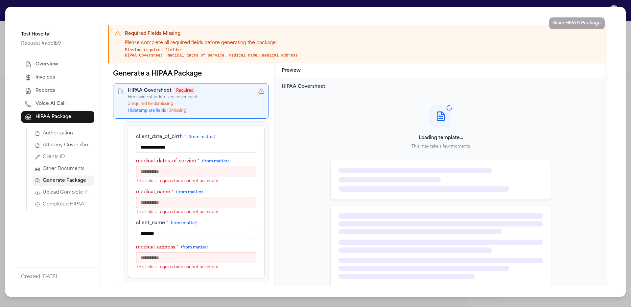
click at [178, 170] on input "medical_dates_of_service * (from matter)" at bounding box center [196, 171] width 120 height 11
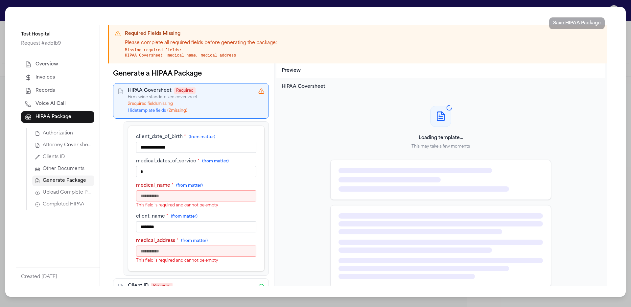
type input "*"
click at [180, 195] on input "medical_name * (from matter)" at bounding box center [196, 195] width 120 height 11
click at [190, 199] on input "medical_name * (from matter)" at bounding box center [196, 195] width 120 height 11
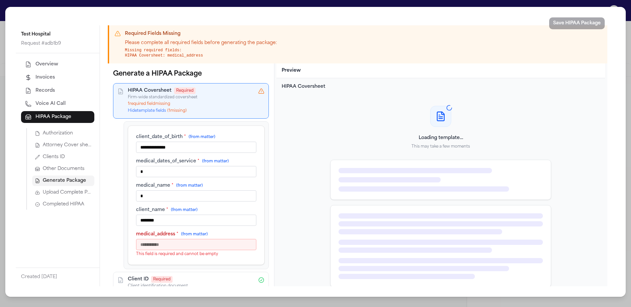
type input "*"
click at [198, 243] on input "medical_address * (from matter)" at bounding box center [196, 244] width 120 height 11
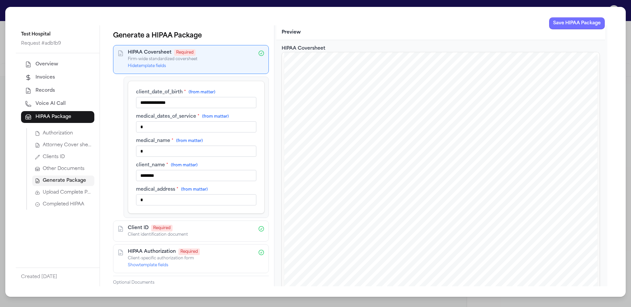
type input "*"
click at [575, 25] on button "Save HIPAA Package" at bounding box center [577, 23] width 56 height 12
click at [55, 202] on span "Completed HIPAA" at bounding box center [63, 204] width 41 height 7
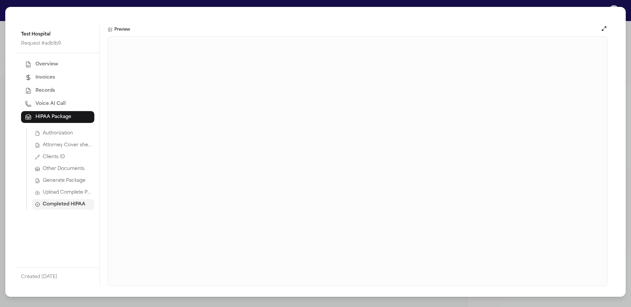
click at [69, 177] on button "Generate Package" at bounding box center [63, 181] width 62 height 11
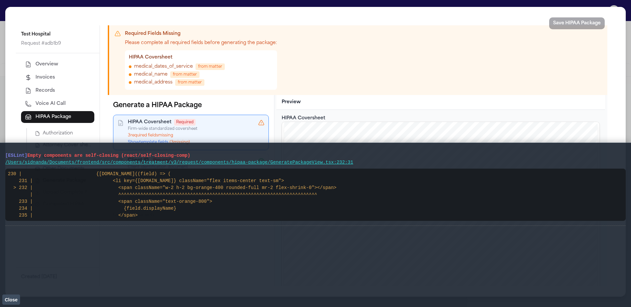
drag, startPoint x: 362, startPoint y: 162, endPoint x: 1, endPoint y: 153, distance: 361.4
click at [1, 153] on main "[ESLint] Empty components are self-closing (react/self-closing-comp) /Users/sid…" at bounding box center [315, 225] width 631 height 164
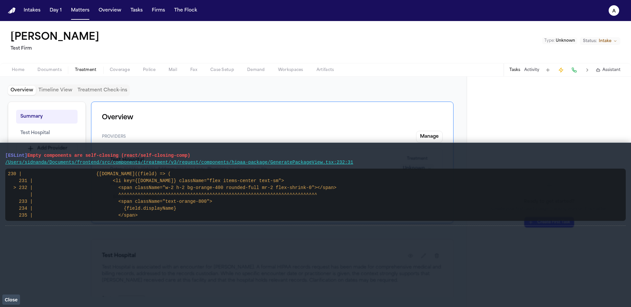
drag, startPoint x: 383, startPoint y: 163, endPoint x: 0, endPoint y: 153, distance: 383.4
click at [0, 153] on main "[ESLint] Empty components are self-closing (react/self-closing-comp) /Users/sid…" at bounding box center [315, 225] width 631 height 164
drag, startPoint x: 171, startPoint y: 222, endPoint x: 4, endPoint y: 153, distance: 180.6
click at [0, 154] on main "[ESLint] Empty components are self-closing (react/self-closing-comp) /Users/sid…" at bounding box center [315, 225] width 631 height 164
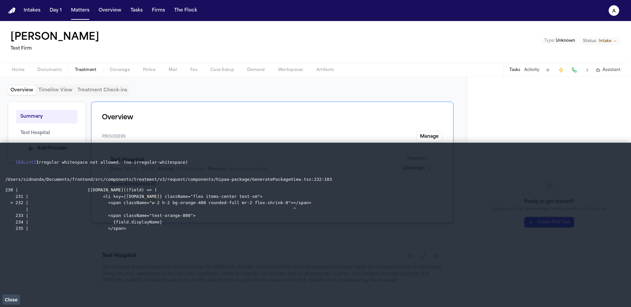
drag, startPoint x: 16, startPoint y: 162, endPoint x: 101, endPoint y: 246, distance: 119.0
click at [101, 246] on div "[ESLint] Irregular whitespace not allowed. (no-irregular-whitespace) /Users/sid…" at bounding box center [315, 225] width 621 height 154
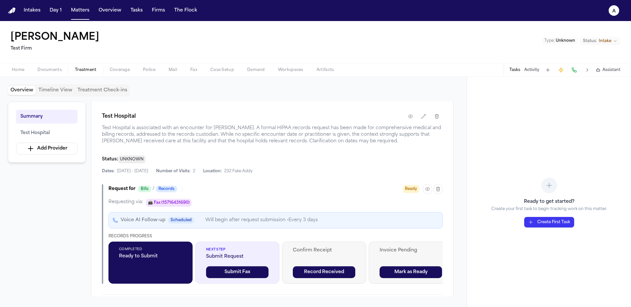
scroll to position [147, 0]
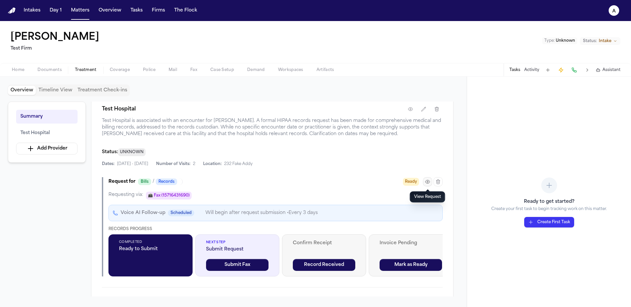
click at [424, 183] on button "button" at bounding box center [427, 181] width 9 height 9
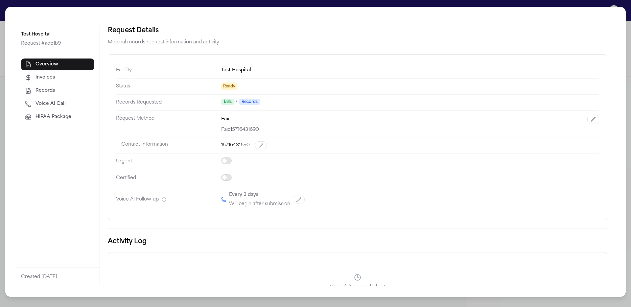
click at [85, 120] on button "HIPAA Package" at bounding box center [57, 117] width 73 height 12
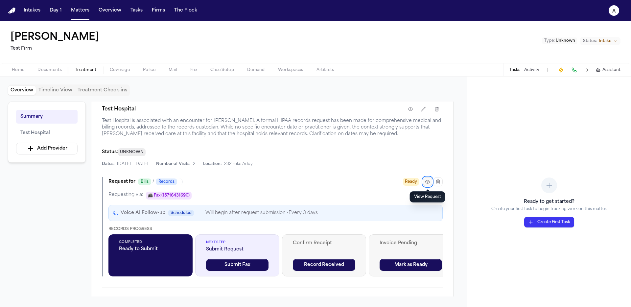
click at [425, 181] on button "button" at bounding box center [427, 181] width 9 height 9
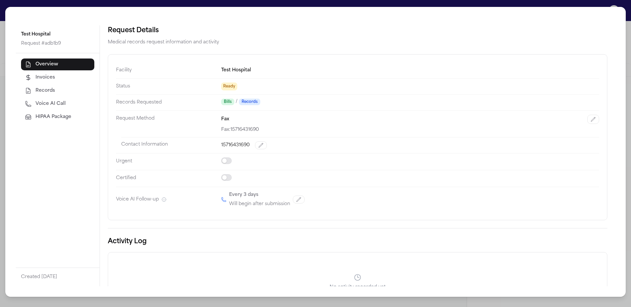
click at [85, 117] on button "HIPAA Package" at bounding box center [57, 117] width 73 height 12
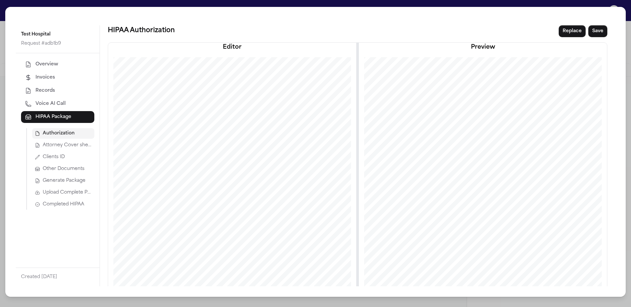
click at [77, 170] on span "Other Documents" at bounding box center [64, 169] width 42 height 7
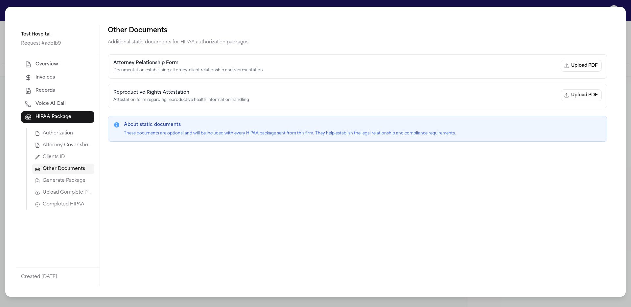
click at [79, 179] on span "Generate Package" at bounding box center [64, 181] width 43 height 7
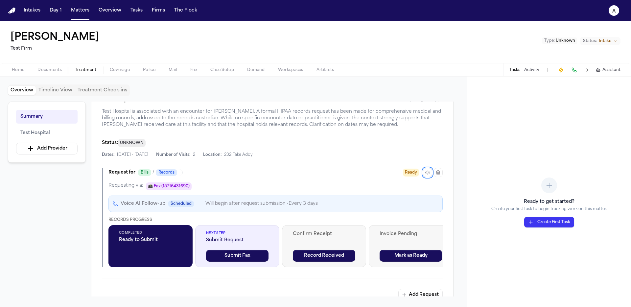
scroll to position [143, 0]
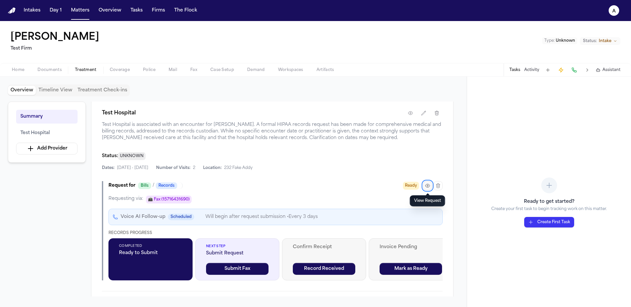
click at [430, 185] on button "button" at bounding box center [427, 185] width 9 height 9
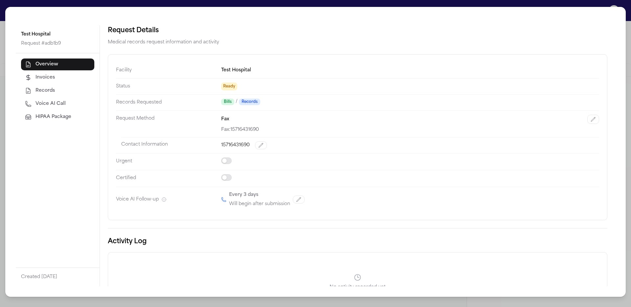
click at [61, 118] on span "HIPAA Package" at bounding box center [54, 117] width 36 height 7
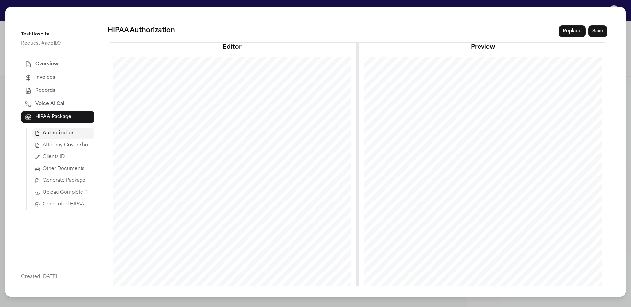
click at [74, 185] on button "Generate Package" at bounding box center [63, 181] width 62 height 11
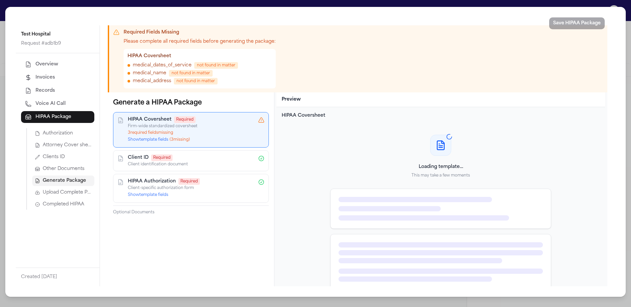
click at [160, 141] on button "Show template fields ( 3 missing)" at bounding box center [159, 139] width 62 height 5
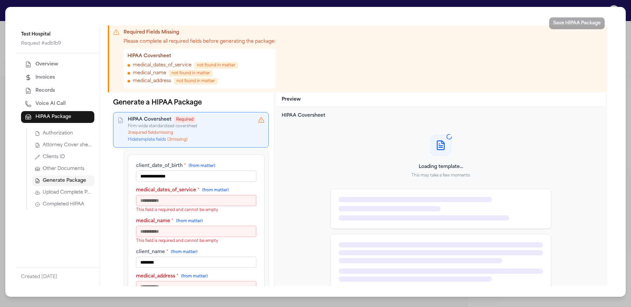
scroll to position [0, 0]
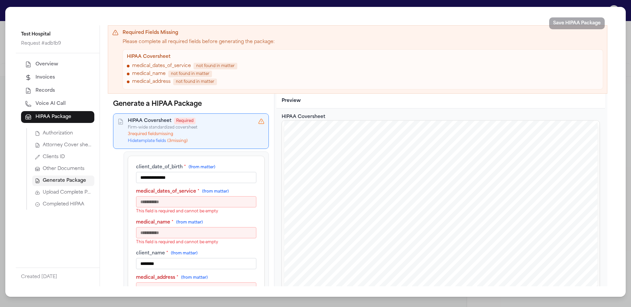
click at [158, 142] on button "Hide template fields ( 3 missing)" at bounding box center [158, 140] width 60 height 5
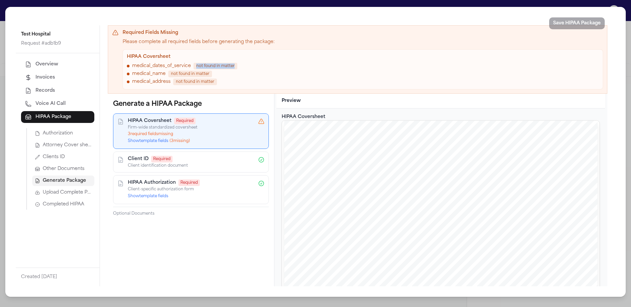
drag, startPoint x: 233, startPoint y: 65, endPoint x: 202, endPoint y: 61, distance: 31.5
click at [202, 61] on div "HIPAA Coversheet medical_dates_of_service not found in matter medical_name not …" at bounding box center [363, 69] width 481 height 40
copy span "not found in matter"
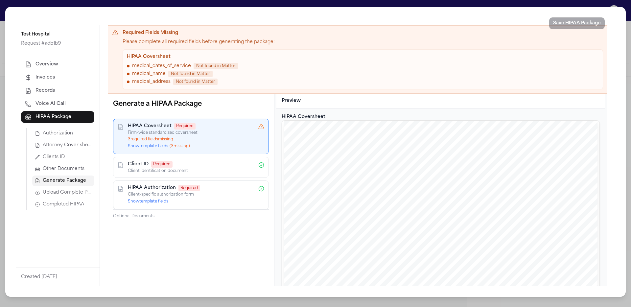
click at [146, 146] on button "Show template fields ( 3 missing)" at bounding box center [159, 146] width 62 height 5
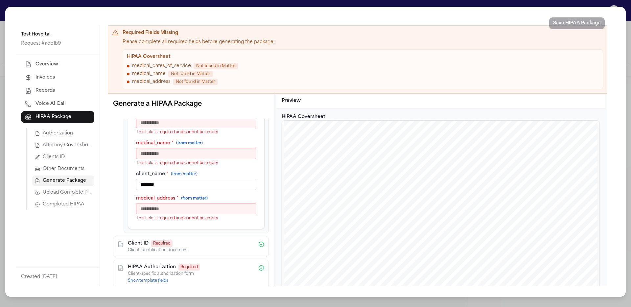
scroll to position [76, 0]
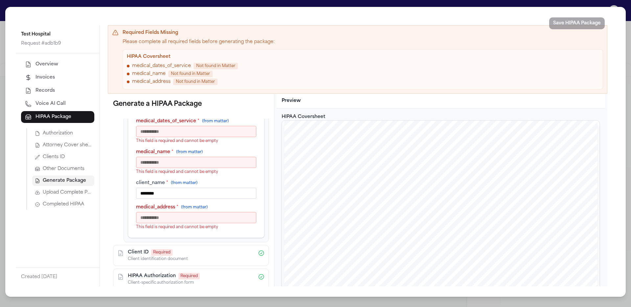
click at [209, 128] on input "medical_dates_of_service * (from matter)" at bounding box center [196, 131] width 120 height 11
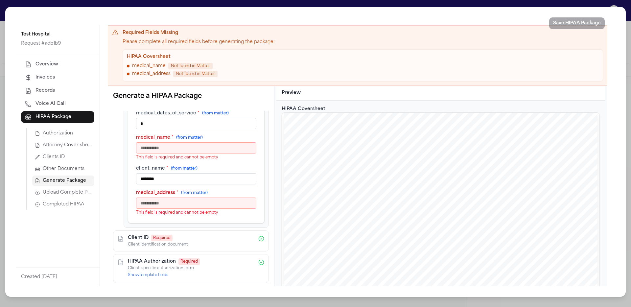
type input "*"
click at [206, 144] on input "medical_name * (from matter)" at bounding box center [196, 147] width 120 height 11
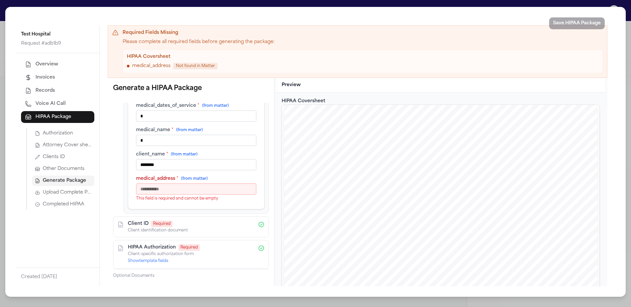
scroll to position [75, 0]
type input "*"
click at [223, 188] on input "medical_address * (from matter)" at bounding box center [196, 188] width 120 height 11
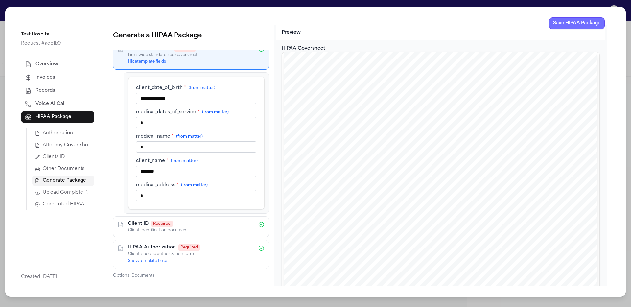
type input "*"
click at [566, 25] on button "Save HIPAA Package" at bounding box center [577, 23] width 56 height 12
click at [50, 201] on span "Completed HIPAA" at bounding box center [63, 204] width 41 height 7
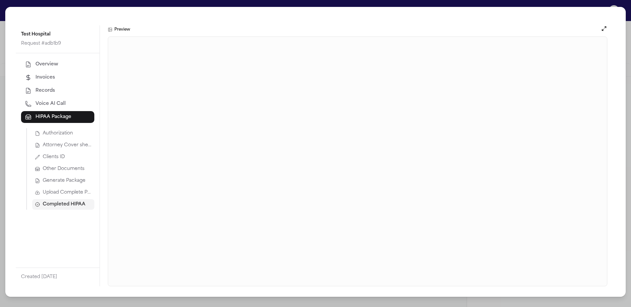
click at [47, 178] on span "Generate Package" at bounding box center [64, 181] width 43 height 7
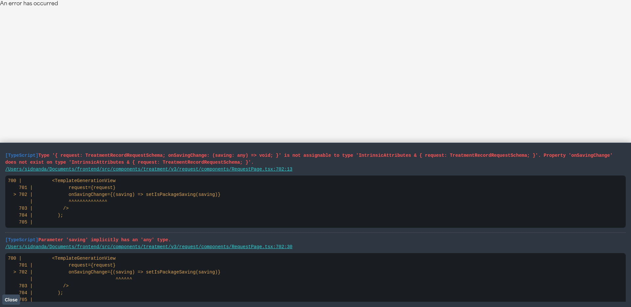
drag, startPoint x: 311, startPoint y: 250, endPoint x: 10, endPoint y: 157, distance: 314.7
click at [10, 157] on ul "[TypeScript] Type '{ request: TreatmentRecordRequestSchema; onSavingChange: (sa…" at bounding box center [315, 306] width 621 height 317
drag, startPoint x: 119, startPoint y: 302, endPoint x: 106, endPoint y: 288, distance: 19.5
click at [111, 299] on main "[TypeScript] Type '{ request: TreatmentRecordRequestSchema; onSavingChange: (sa…" at bounding box center [315, 225] width 631 height 164
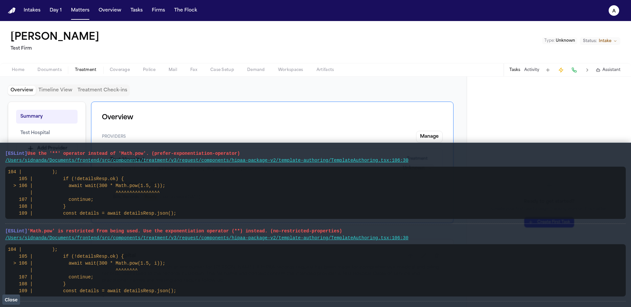
scroll to position [515, 0]
drag, startPoint x: 80, startPoint y: 279, endPoint x: 6, endPoint y: 154, distance: 144.7
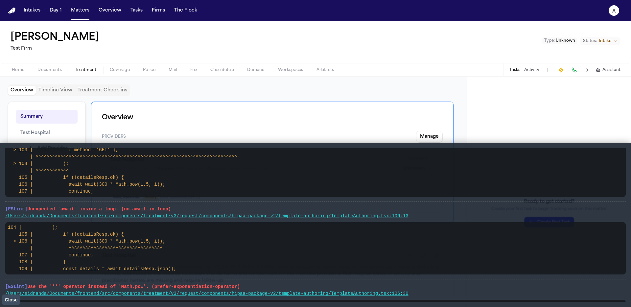
scroll to position [0, 0]
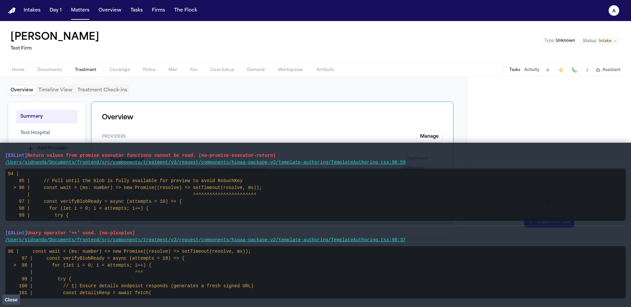
click at [4, 303] on button "Close" at bounding box center [11, 300] width 18 height 10
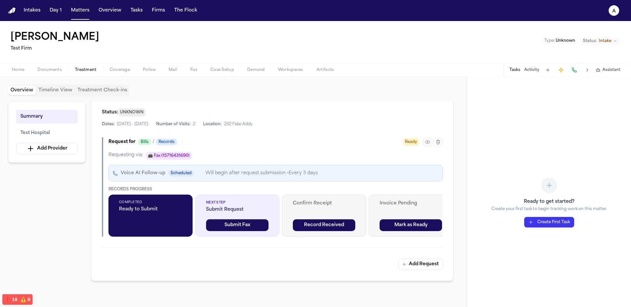
scroll to position [148, 0]
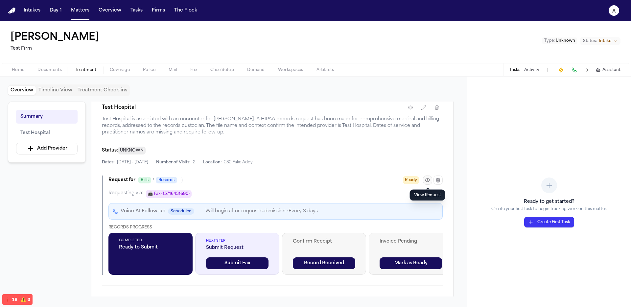
click at [429, 178] on icon "button" at bounding box center [427, 180] width 5 height 5
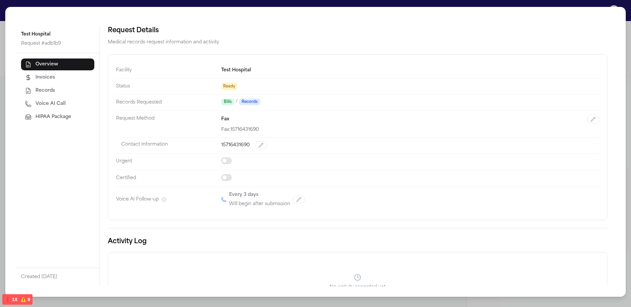
click at [60, 114] on span "HIPAA Package" at bounding box center [54, 117] width 36 height 7
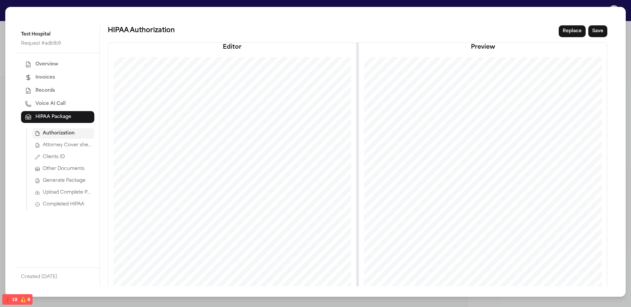
click at [68, 158] on button "Clients ID" at bounding box center [63, 157] width 62 height 11
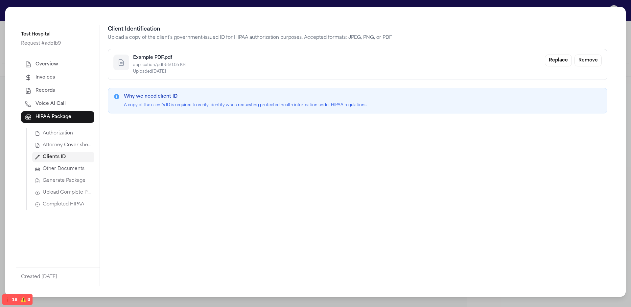
click at [87, 166] on button "Other Documents" at bounding box center [63, 169] width 62 height 11
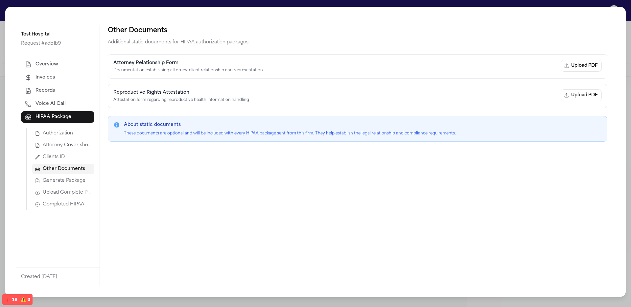
click at [82, 182] on span "Generate Package" at bounding box center [64, 181] width 43 height 7
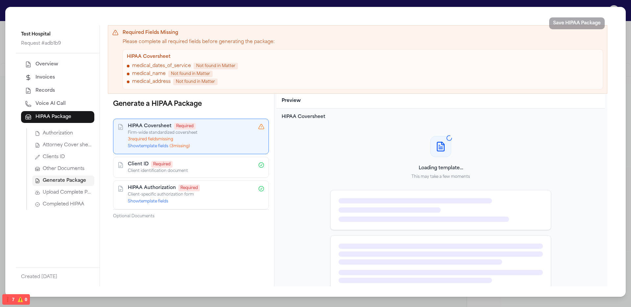
click at [157, 145] on button "Show template fields ( 3 missing)" at bounding box center [159, 146] width 62 height 5
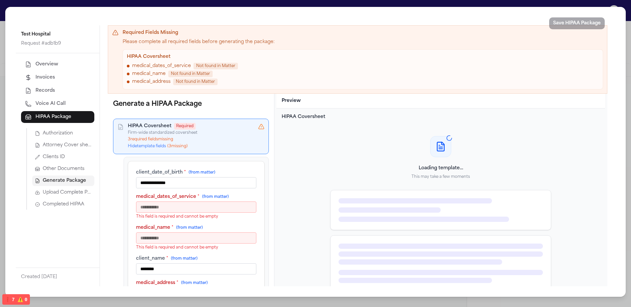
click at [183, 208] on input "medical_dates_of_service * (from matter)" at bounding box center [196, 207] width 120 height 11
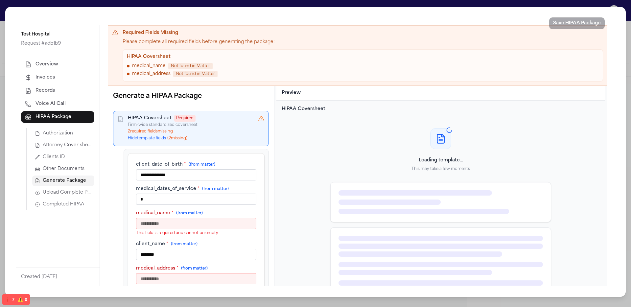
type input "*"
click at [203, 224] on input "medical_name * (from matter)" at bounding box center [196, 223] width 120 height 11
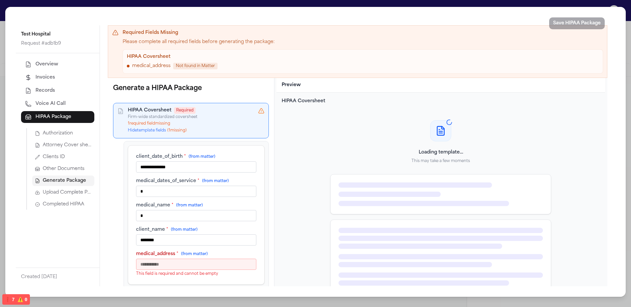
type input "*"
click at [191, 260] on input "medical_address * (from matter)" at bounding box center [196, 264] width 120 height 11
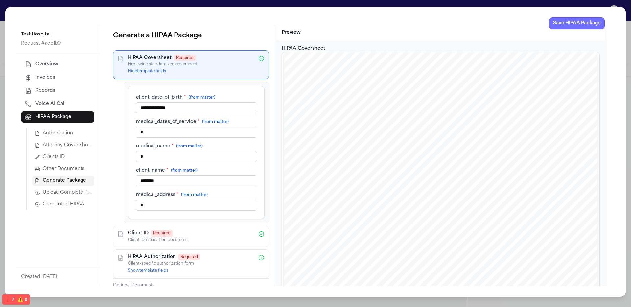
type input "*"
click at [575, 23] on button "Save HIPAA Package" at bounding box center [577, 23] width 56 height 12
click at [65, 205] on span "Completed HIPAA" at bounding box center [63, 204] width 41 height 7
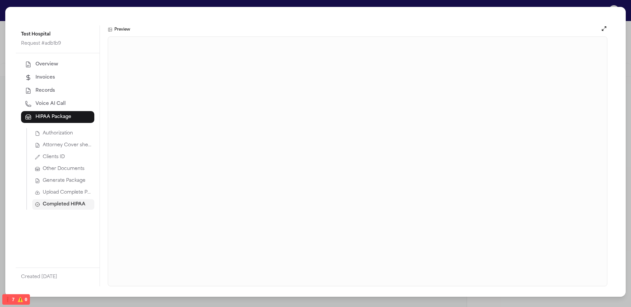
click at [75, 181] on span "Generate Package" at bounding box center [64, 181] width 43 height 7
